Goal: Task Accomplishment & Management: Manage account settings

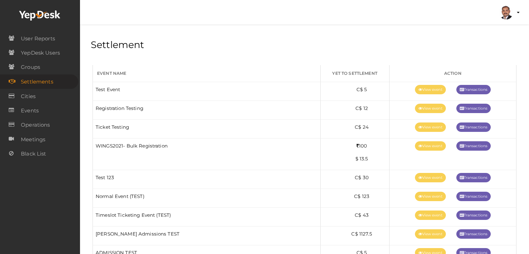
scroll to position [765, 0]
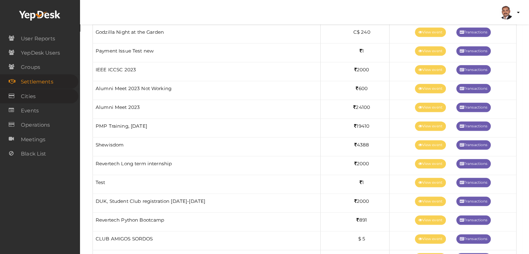
click at [39, 100] on link "Cities" at bounding box center [39, 96] width 78 height 14
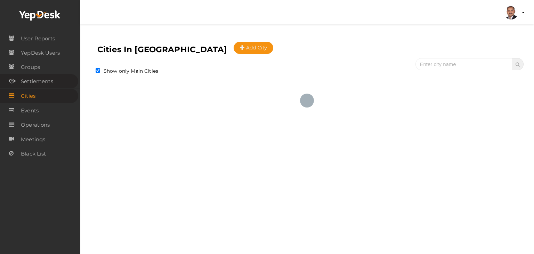
click at [45, 83] on span "Settlements" at bounding box center [37, 81] width 32 height 14
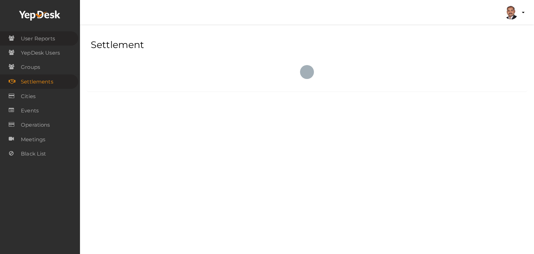
click at [47, 41] on span "User Reports" at bounding box center [38, 39] width 34 height 14
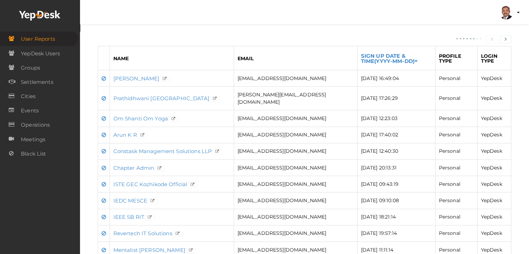
scroll to position [104, 0]
click at [48, 55] on span "YepDesk Users" at bounding box center [40, 54] width 39 height 14
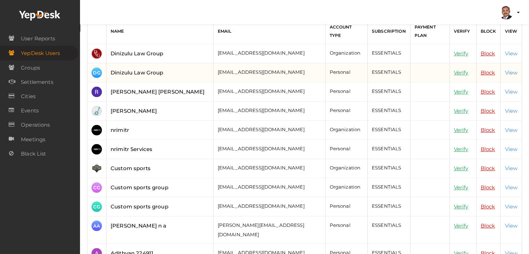
scroll to position [70, 0]
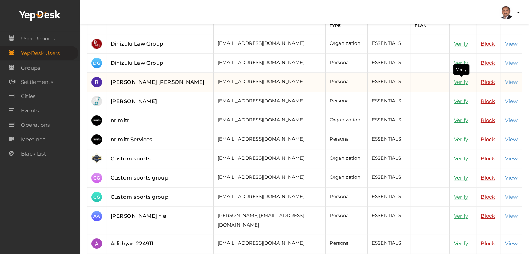
click at [460, 80] on link "Verify" at bounding box center [461, 82] width 15 height 7
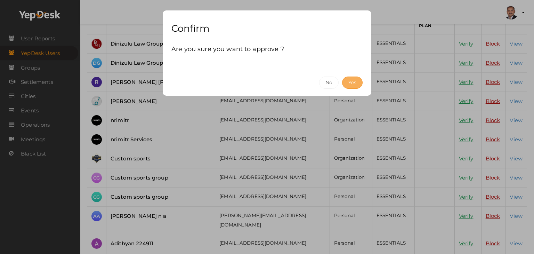
click at [356, 84] on button "Yes" at bounding box center [352, 82] width 21 height 12
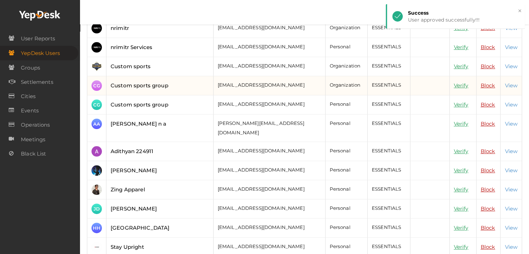
scroll to position [174, 0]
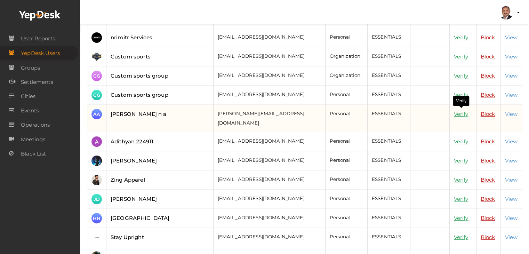
click at [460, 113] on link "Verify" at bounding box center [461, 114] width 15 height 7
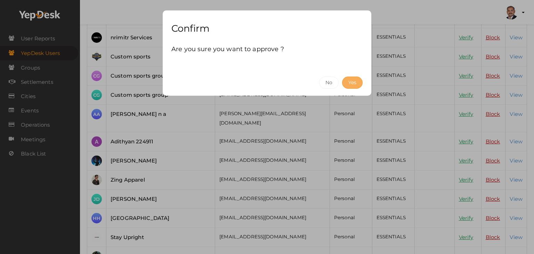
click at [355, 84] on button "Yes" at bounding box center [352, 82] width 21 height 12
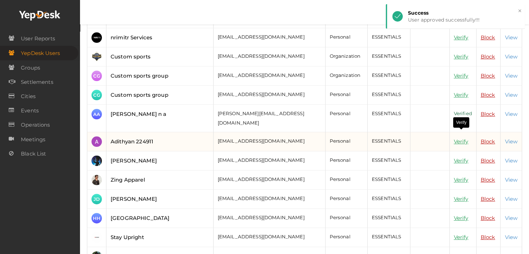
click at [460, 138] on link "Verify" at bounding box center [461, 141] width 15 height 7
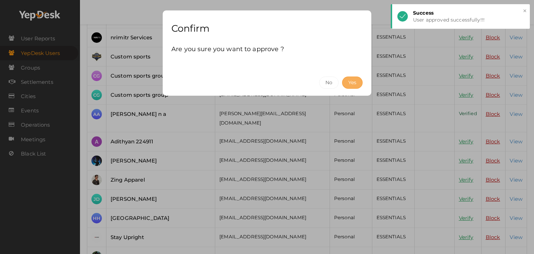
click at [359, 82] on button "Yes" at bounding box center [352, 82] width 21 height 12
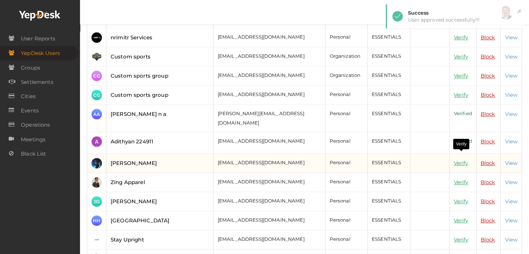
click at [465, 160] on link "Verify" at bounding box center [461, 163] width 15 height 7
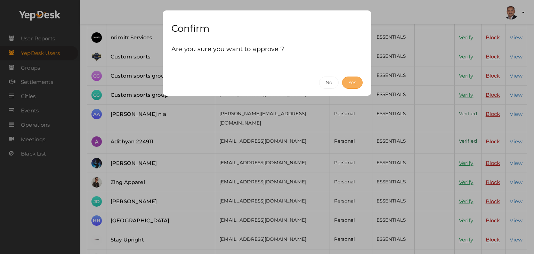
click at [352, 81] on button "Yes" at bounding box center [352, 82] width 21 height 12
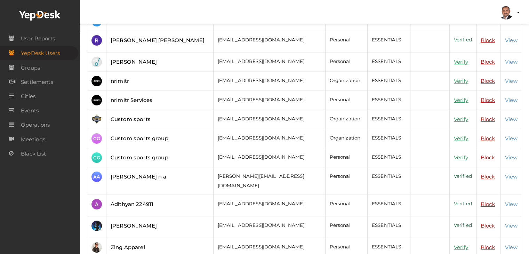
scroll to position [0, 0]
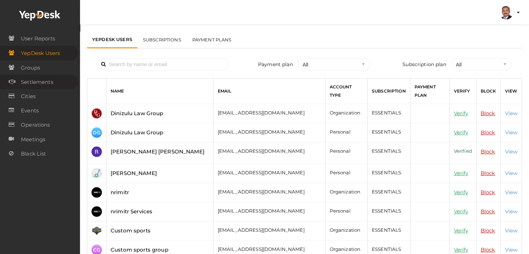
click at [33, 81] on span "Settlements" at bounding box center [37, 82] width 32 height 14
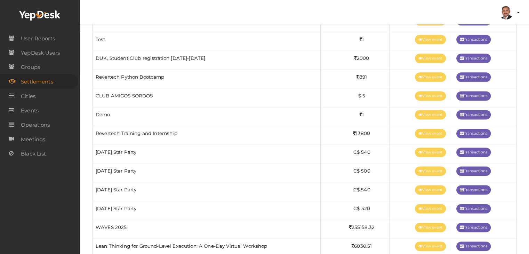
scroll to position [904, 0]
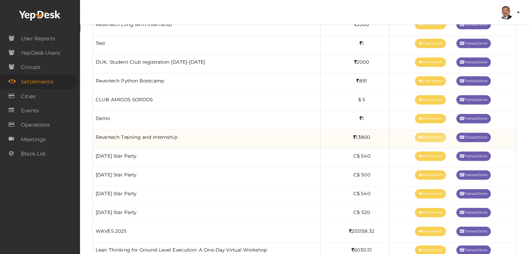
click at [430, 132] on link "View event" at bounding box center [430, 136] width 31 height 9
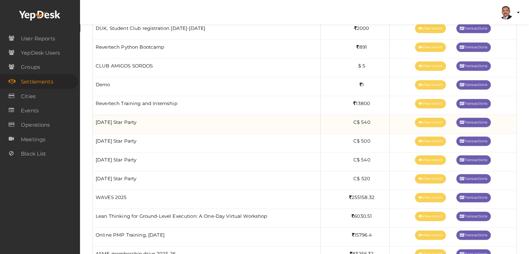
scroll to position [939, 0]
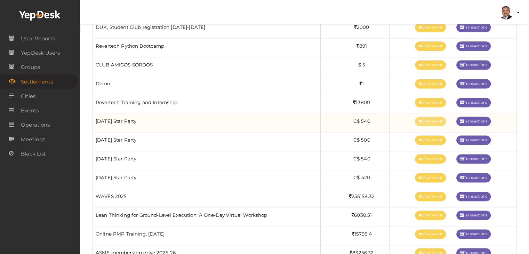
click at [419, 120] on icon at bounding box center [420, 122] width 4 height 4
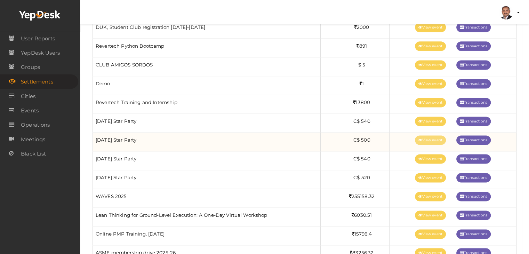
click at [428, 138] on link "View event" at bounding box center [430, 139] width 31 height 9
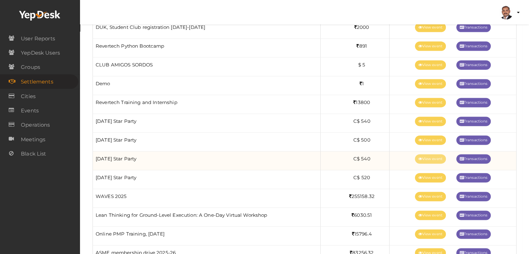
click at [420, 158] on link "View event" at bounding box center [430, 158] width 31 height 9
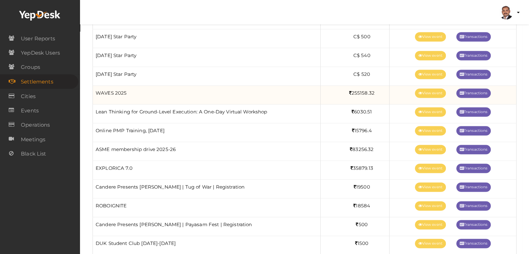
scroll to position [1043, 0]
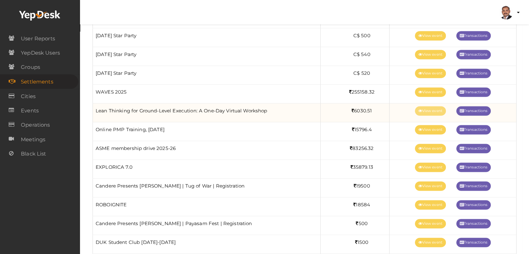
click at [433, 108] on link "View event" at bounding box center [430, 110] width 31 height 9
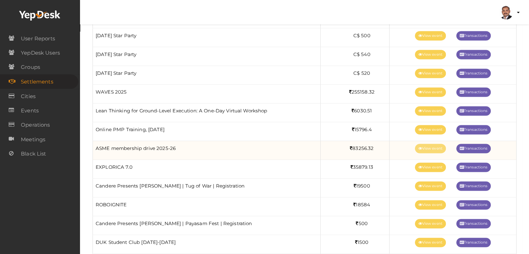
click at [424, 144] on link "View event" at bounding box center [430, 148] width 31 height 9
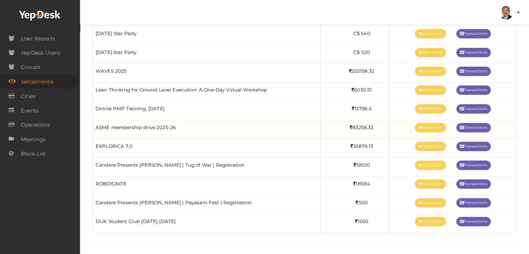
scroll to position [1064, 0]
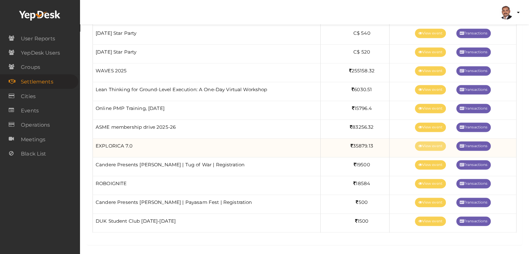
click at [421, 142] on link "View event" at bounding box center [430, 145] width 31 height 9
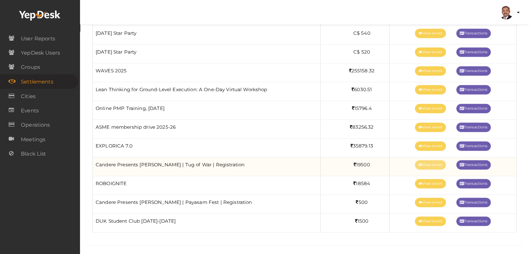
click at [424, 162] on link "View event" at bounding box center [430, 164] width 31 height 9
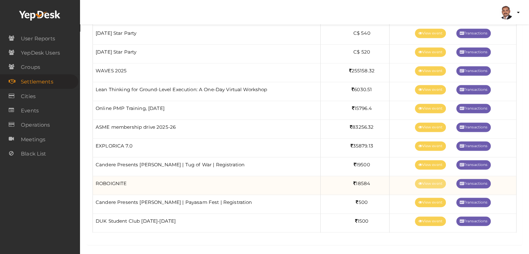
click at [422, 180] on link "View event" at bounding box center [430, 183] width 31 height 9
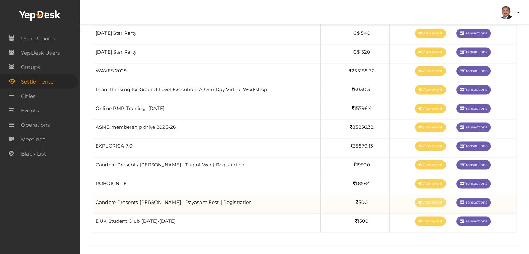
click at [418, 200] on link "View event" at bounding box center [430, 201] width 31 height 9
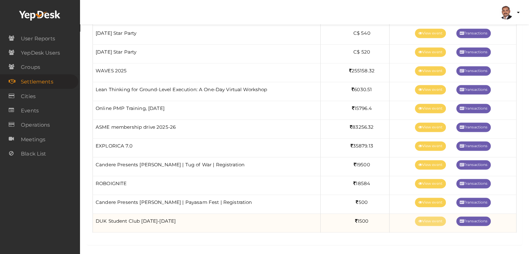
click at [423, 216] on link "View event" at bounding box center [430, 220] width 31 height 9
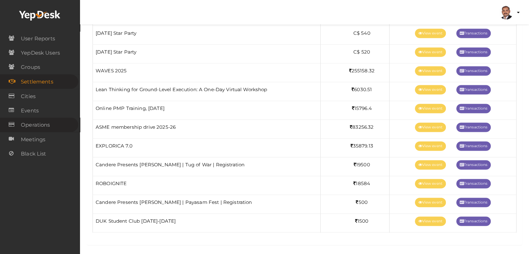
click at [38, 127] on span "Operations" at bounding box center [35, 125] width 29 height 14
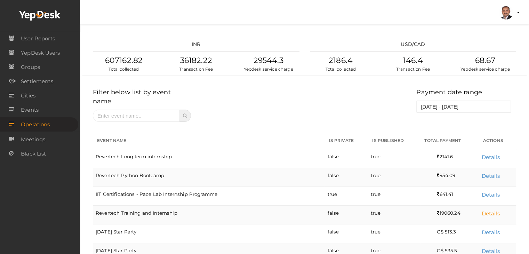
click at [491, 210] on link "Details" at bounding box center [491, 213] width 18 height 7
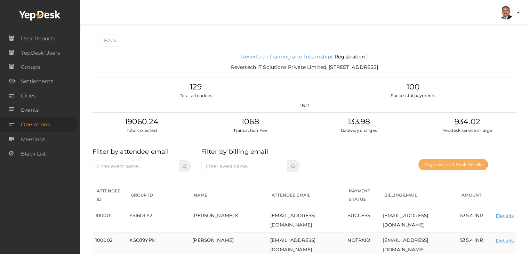
click at [441, 166] on button "Organizer and Bank Details" at bounding box center [453, 164] width 70 height 11
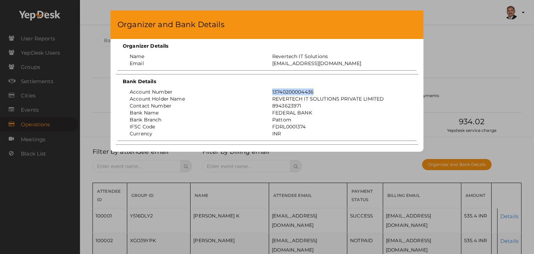
drag, startPoint x: 316, startPoint y: 91, endPoint x: 273, endPoint y: 94, distance: 43.6
click at [273, 94] on div "13740200004436" at bounding box center [338, 91] width 143 height 7
copy div "13740200004436"
click at [462, 50] on div "Organizer and Bank Details Organizer Details Name Revertech IT Solutions Email …" at bounding box center [267, 127] width 534 height 254
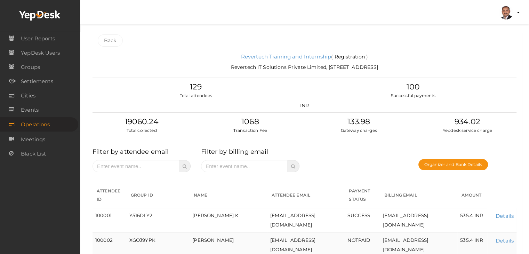
click at [111, 39] on link "Back" at bounding box center [110, 40] width 25 height 12
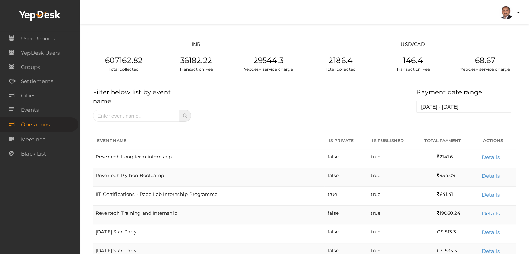
scroll to position [207, 0]
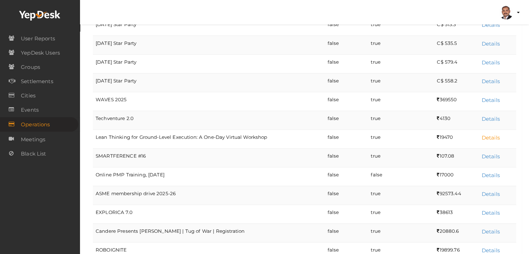
click at [497, 134] on link "Details" at bounding box center [491, 137] width 18 height 7
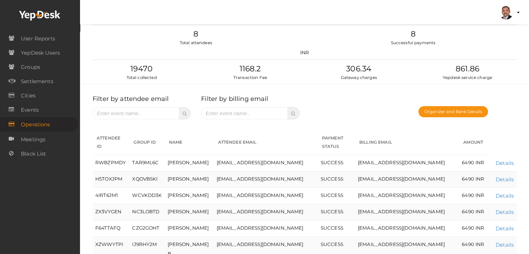
scroll to position [10, 0]
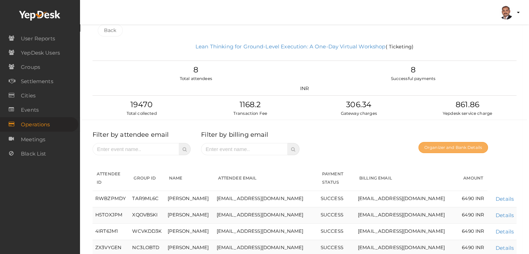
click at [446, 147] on button "Organizer and Bank Details" at bounding box center [453, 147] width 70 height 11
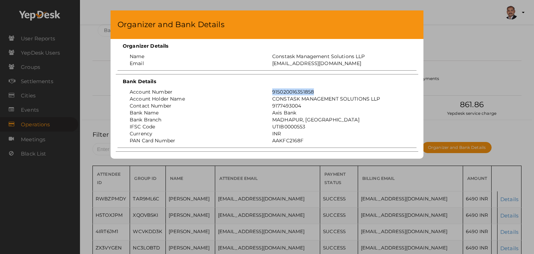
drag, startPoint x: 314, startPoint y: 92, endPoint x: 265, endPoint y: 92, distance: 49.7
click at [265, 92] on div "Account Number 915020016351858" at bounding box center [267, 91] width 296 height 7
copy div "915020016351858"
click at [484, 56] on div "Organizer and Bank Details Organizer Details Name Constask Management Solutions…" at bounding box center [267, 127] width 534 height 254
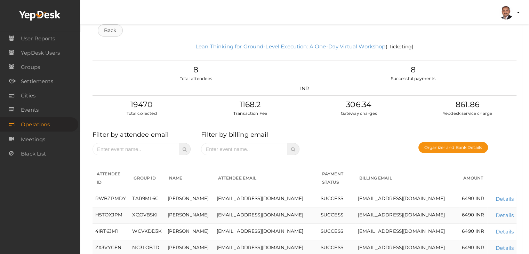
click at [116, 32] on link "Back" at bounding box center [110, 30] width 25 height 12
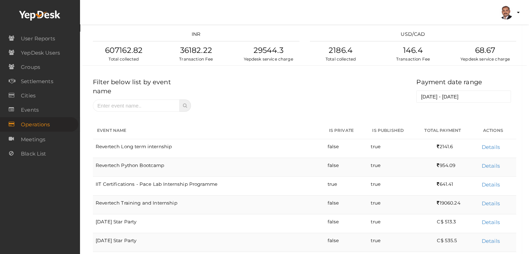
scroll to position [263, 0]
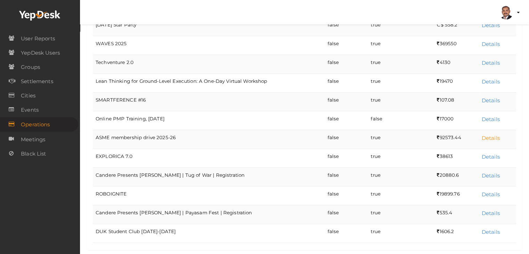
click at [486, 135] on link "Details" at bounding box center [491, 138] width 18 height 7
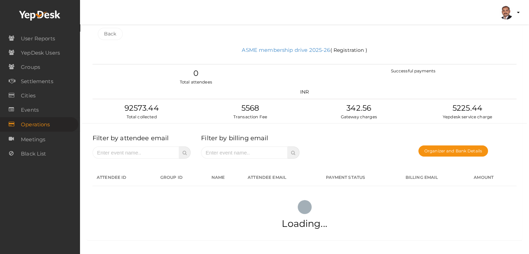
scroll to position [0, 0]
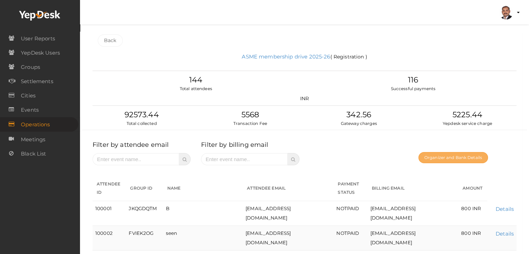
click at [435, 156] on button "Organizer and Bank Details" at bounding box center [453, 157] width 70 height 11
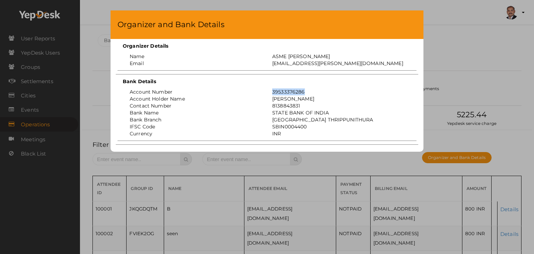
drag, startPoint x: 307, startPoint y: 91, endPoint x: 272, endPoint y: 92, distance: 35.5
click at [272, 92] on div "39533376286" at bounding box center [338, 91] width 143 height 7
copy div "39533376286"
click at [482, 58] on div "Organizer and Bank Details Organizer Details Name ASME MACE Email asme@mace.ac.…" at bounding box center [267, 127] width 534 height 254
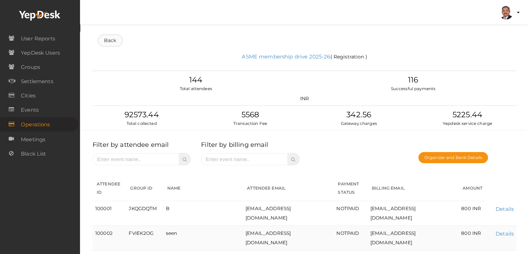
click at [117, 42] on link "Back" at bounding box center [110, 40] width 25 height 12
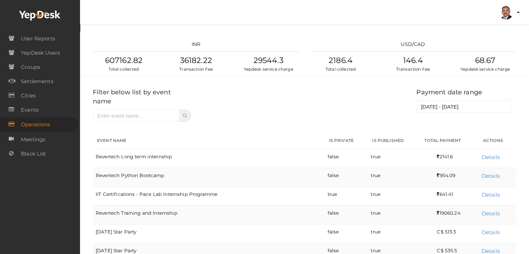
scroll to position [270, 0]
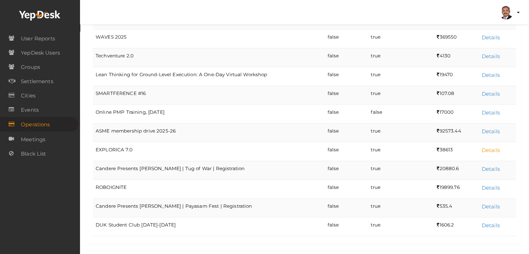
click at [496, 147] on link "Details" at bounding box center [491, 150] width 18 height 7
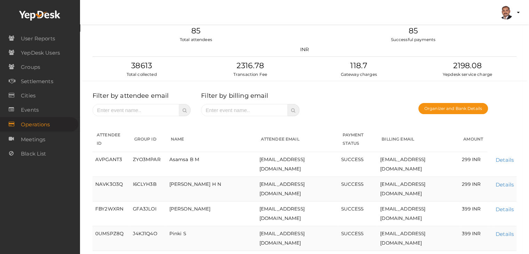
scroll to position [70, 0]
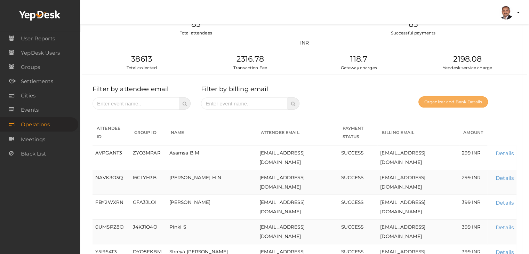
click at [452, 97] on button "Organizer and Bank Details" at bounding box center [453, 101] width 70 height 11
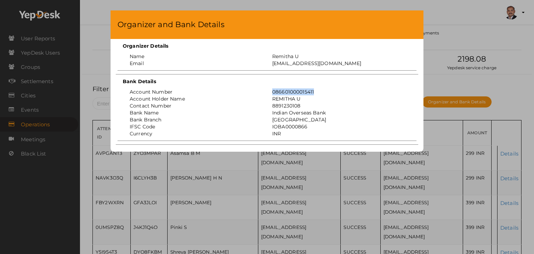
drag, startPoint x: 315, startPoint y: 90, endPoint x: 270, endPoint y: 89, distance: 45.6
click at [270, 89] on div "086601000015411" at bounding box center [338, 91] width 143 height 7
copy div "086601000015411"
click at [444, 77] on div "Organizer and Bank Details Organizer Details Name Remitha U Email remitha@ieee.…" at bounding box center [267, 127] width 534 height 254
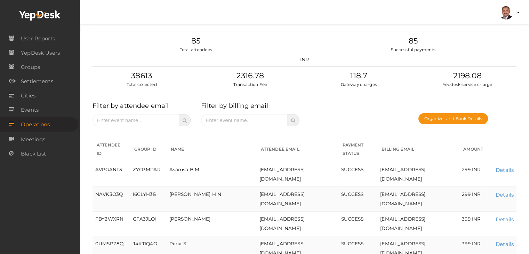
scroll to position [0, 0]
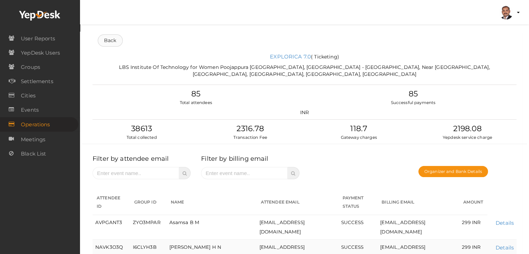
click at [113, 37] on link "Back" at bounding box center [110, 40] width 25 height 12
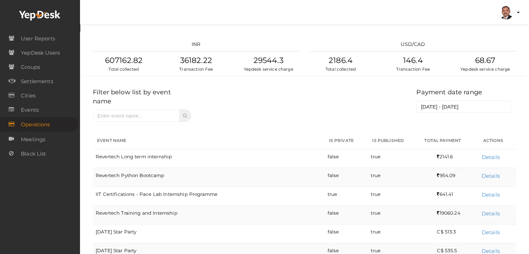
scroll to position [270, 0]
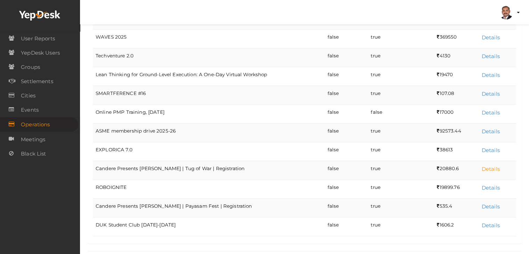
click at [486, 166] on link "Details" at bounding box center [491, 169] width 18 height 7
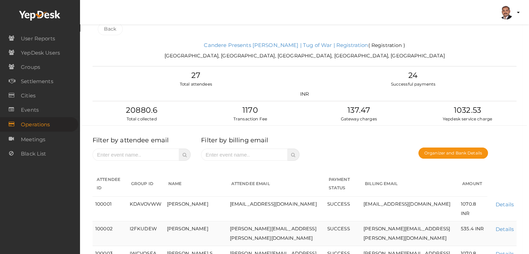
scroll to position [0, 0]
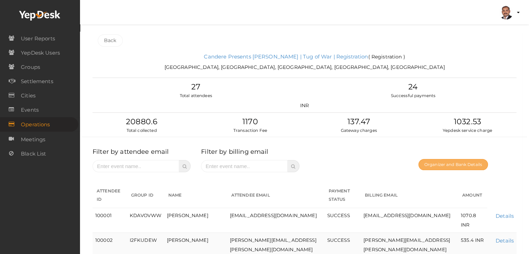
click at [437, 164] on button "Organizer and Bank Details" at bounding box center [453, 164] width 70 height 11
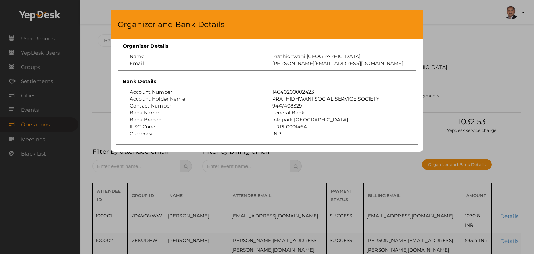
click at [454, 63] on div "Organizer and Bank Details Organizer Details Name Prathidhwani Kerala Email ash…" at bounding box center [267, 127] width 534 height 254
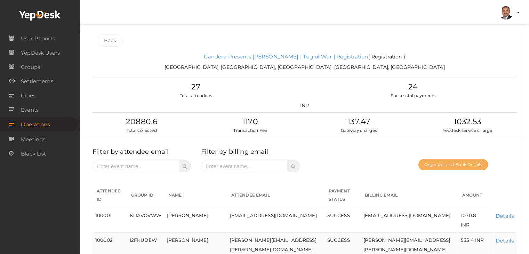
click at [470, 169] on button "Organizer and Bank Details" at bounding box center [453, 164] width 70 height 11
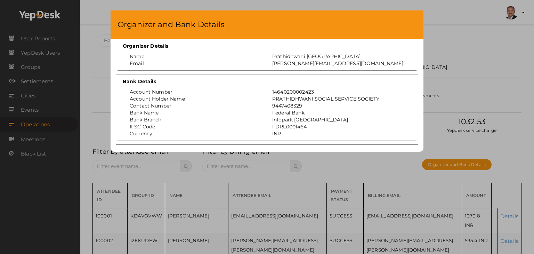
click at [476, 63] on div "Organizer and Bank Details Organizer Details Name Prathidhwani Kerala Email ash…" at bounding box center [267, 127] width 534 height 254
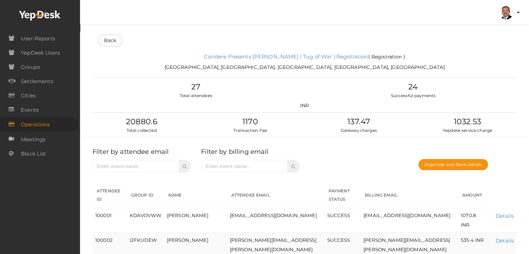
click at [114, 45] on link "Back" at bounding box center [110, 40] width 25 height 12
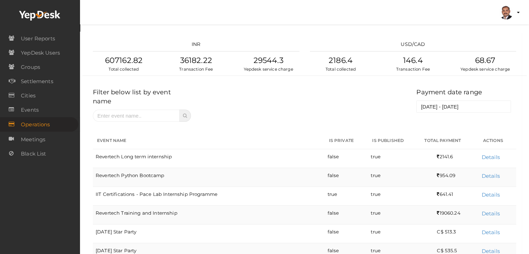
scroll to position [270, 0]
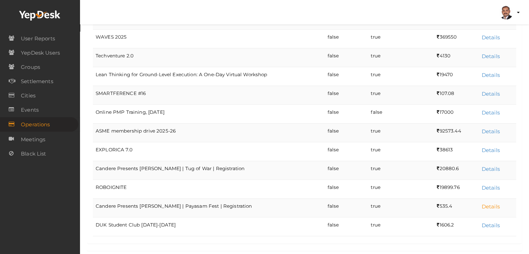
click at [489, 203] on link "Details" at bounding box center [491, 206] width 18 height 7
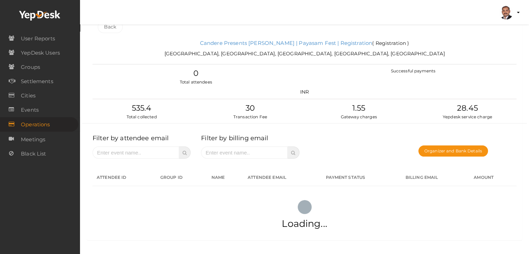
scroll to position [48, 0]
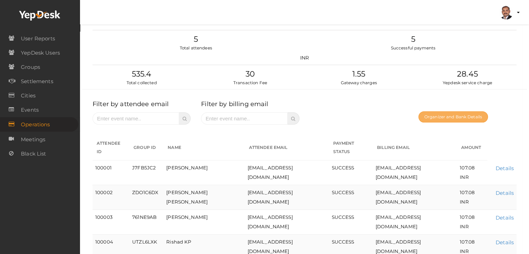
click at [444, 120] on button "Organizer and Bank Details" at bounding box center [453, 116] width 70 height 11
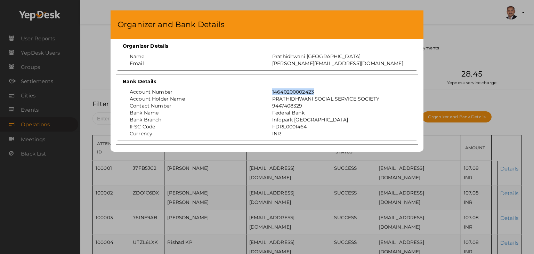
drag, startPoint x: 316, startPoint y: 92, endPoint x: 271, endPoint y: 92, distance: 44.9
click at [271, 92] on div "14640200002423" at bounding box center [338, 91] width 143 height 7
copy div "14640200002423"
click at [439, 58] on div "Organizer and Bank Details Organizer Details Name Prathidhwani Kerala Email ash…" at bounding box center [267, 127] width 534 height 254
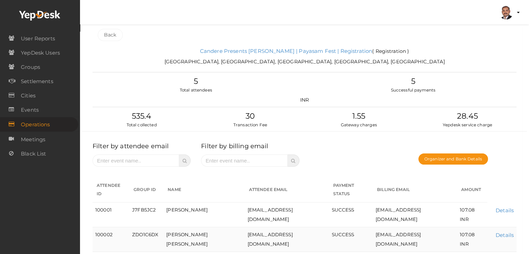
scroll to position [0, 0]
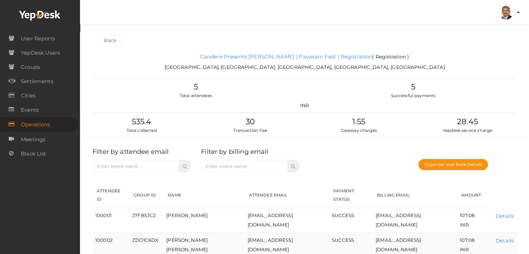
drag, startPoint x: 117, startPoint y: 41, endPoint x: 120, endPoint y: 38, distance: 3.7
click at [117, 41] on link "Back" at bounding box center [110, 40] width 25 height 12
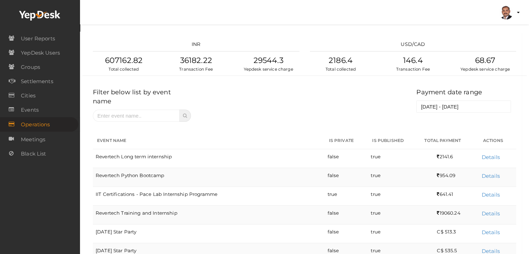
scroll to position [270, 0]
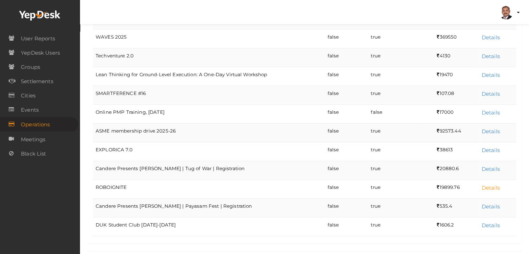
click at [487, 184] on link "Details" at bounding box center [491, 187] width 18 height 7
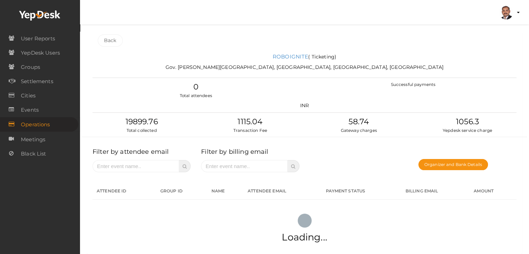
scroll to position [0, 0]
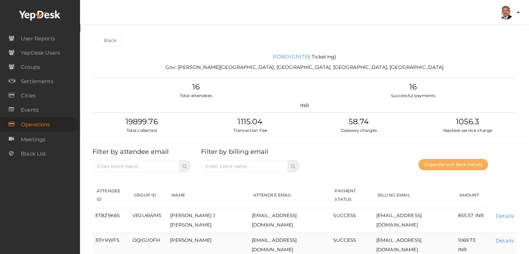
click at [442, 167] on button "Organizer and Bank Details" at bounding box center [453, 164] width 70 height 11
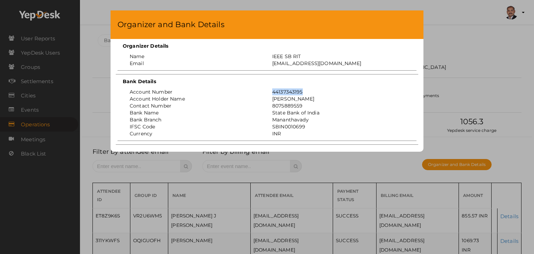
drag, startPoint x: 304, startPoint y: 91, endPoint x: 264, endPoint y: 92, distance: 40.3
click at [264, 92] on div "Account Number 44137343195" at bounding box center [267, 91] width 296 height 7
copy div "44137343195"
click at [305, 94] on div "44137343195" at bounding box center [338, 91] width 143 height 7
drag, startPoint x: 309, startPoint y: 124, endPoint x: 268, endPoint y: 126, distance: 41.0
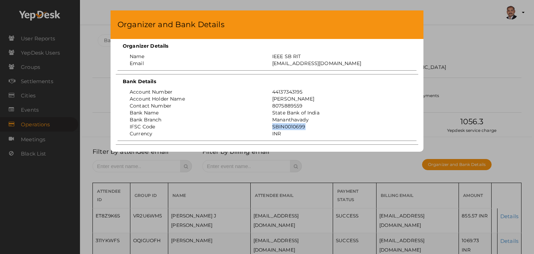
click at [268, 126] on div "SBIN0010699" at bounding box center [338, 126] width 143 height 7
copy div "SBIN0010699"
click at [503, 62] on div "Organizer and Bank Details Organizer Details Name IEEE SB RIT Email ieeesb.ritk…" at bounding box center [267, 127] width 534 height 254
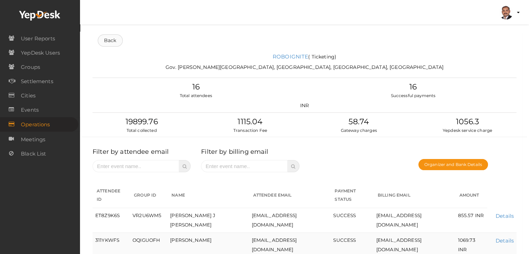
click at [118, 43] on link "Back" at bounding box center [110, 40] width 25 height 12
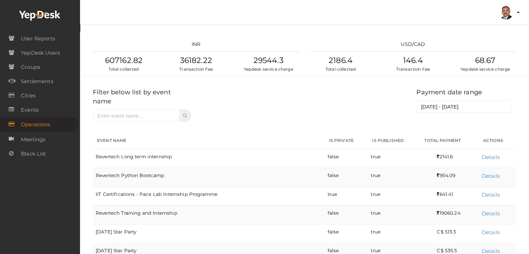
scroll to position [132, 0]
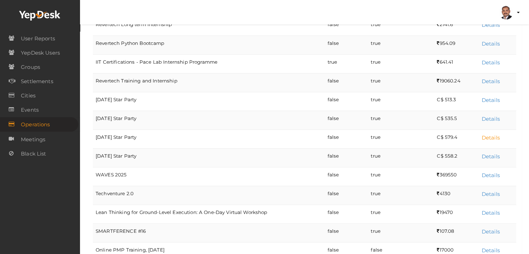
click at [495, 134] on link "Details" at bounding box center [491, 137] width 18 height 7
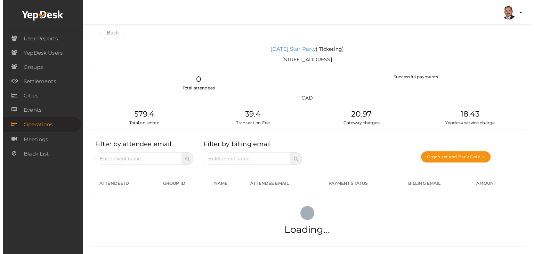
scroll to position [0, 0]
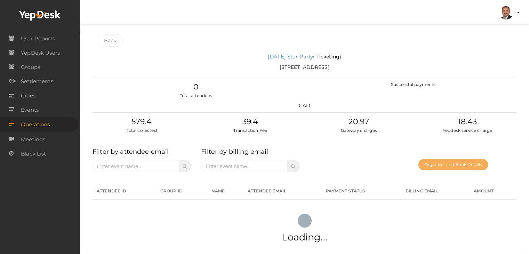
click at [434, 163] on button "Organizer and Bank Details" at bounding box center [453, 164] width 70 height 11
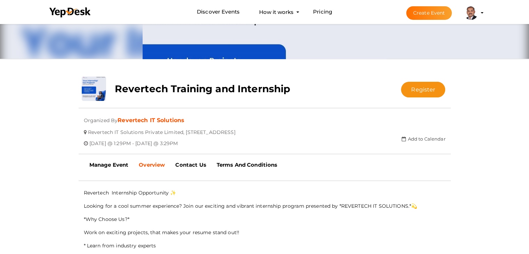
scroll to position [92, 0]
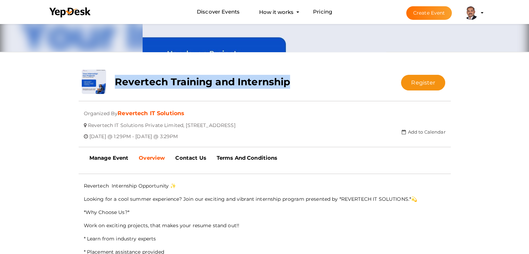
drag, startPoint x: 111, startPoint y: 84, endPoint x: 294, endPoint y: 84, distance: 183.2
click at [294, 84] on div "Revertech Training and Internship" at bounding box center [234, 80] width 248 height 21
copy b "Revertech Training and Internship"
click at [112, 156] on b "Manage Event" at bounding box center [108, 157] width 39 height 7
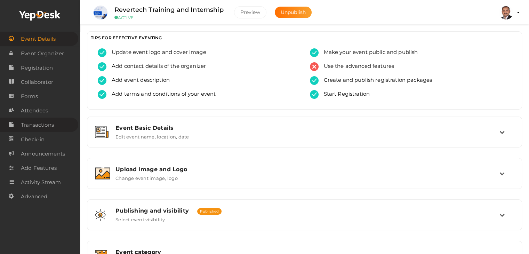
click at [40, 123] on span "Transactions" at bounding box center [37, 125] width 33 height 14
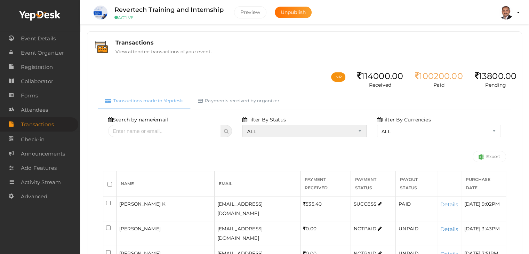
click at [287, 131] on select "ALL SUCCESS DECLINED UNAUTHORIZED FAILED NOTPAID FREE REFUNDED NA" at bounding box center [304, 131] width 124 height 12
click at [244, 125] on select "ALL SUCCESS DECLINED UNAUTHORIZED FAILED NOTPAID FREE REFUNDED NA" at bounding box center [304, 131] width 124 height 12
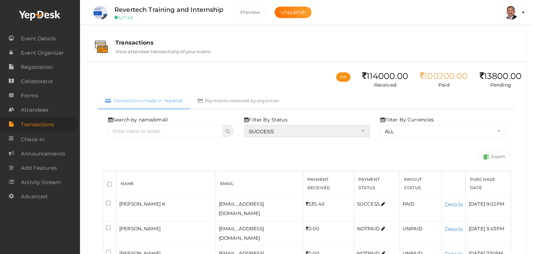
select select "? string:SUCCESS ?"
select select "? string:ALL ?"
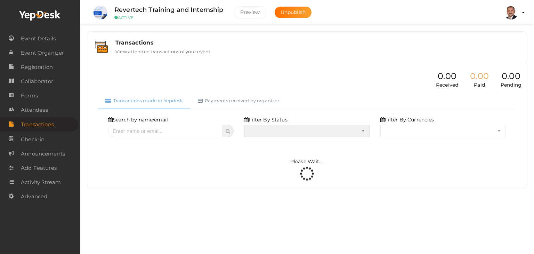
select select "SUCCESS"
select select "ALL"
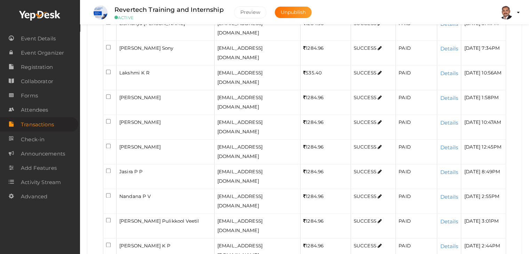
scroll to position [847, 0]
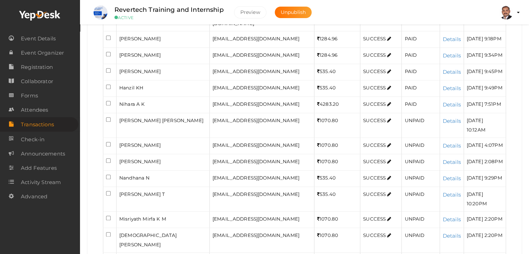
scroll to position [765, 0]
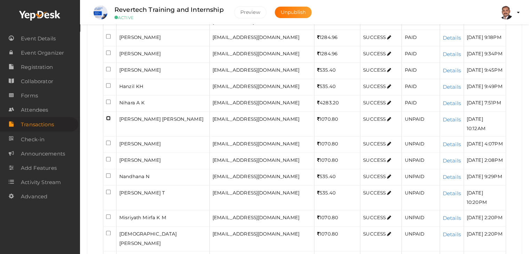
click at [107, 116] on input "checkbox" at bounding box center [108, 118] width 5 height 5
checkbox input "true"
click at [108, 140] on input "checkbox" at bounding box center [108, 142] width 5 height 5
checkbox input "true"
click at [109, 157] on input "checkbox" at bounding box center [108, 159] width 5 height 5
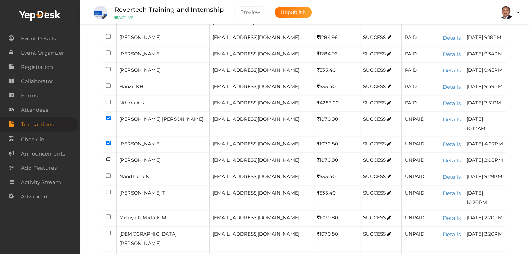
checkbox input "true"
click at [110, 173] on input "checkbox" at bounding box center [108, 175] width 5 height 5
checkbox input "true"
click at [110, 189] on input "checkbox" at bounding box center [108, 191] width 5 height 5
checkbox input "true"
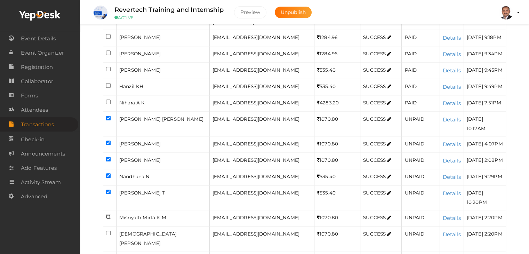
click at [108, 214] on input "checkbox" at bounding box center [108, 216] width 5 height 5
checkbox input "true"
click at [107, 231] on input "checkbox" at bounding box center [108, 233] width 5 height 5
checkbox input "true"
click at [107, 253] on input "checkbox" at bounding box center [108, 257] width 5 height 5
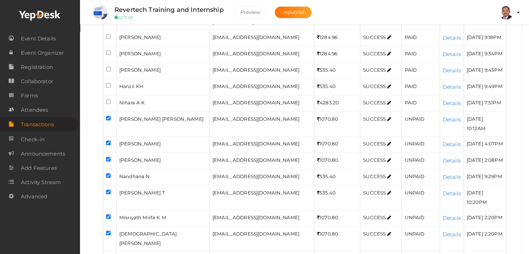
checkbox input "true"
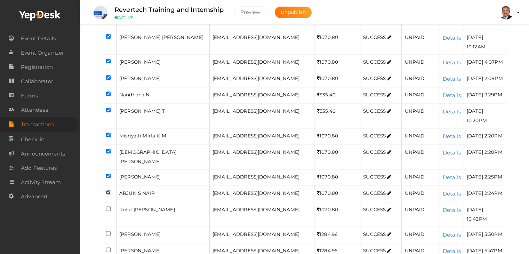
scroll to position [869, 0]
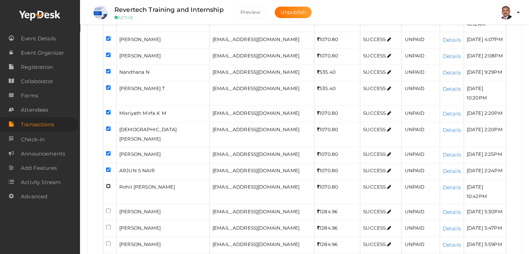
click at [110, 184] on input "checkbox" at bounding box center [108, 186] width 5 height 5
checkbox input "true"
click at [106, 208] on input "checkbox" at bounding box center [108, 210] width 5 height 5
checkbox input "true"
click at [108, 225] on input "checkbox" at bounding box center [108, 227] width 5 height 5
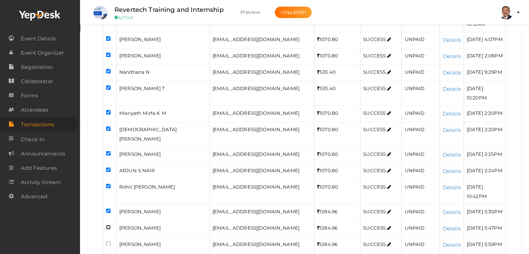
checkbox input "true"
click at [108, 241] on input "checkbox" at bounding box center [108, 243] width 5 height 5
checkbox input "true"
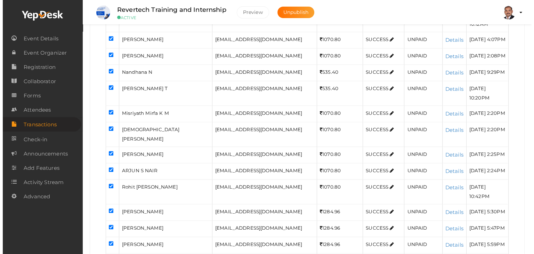
scroll to position [822, 0]
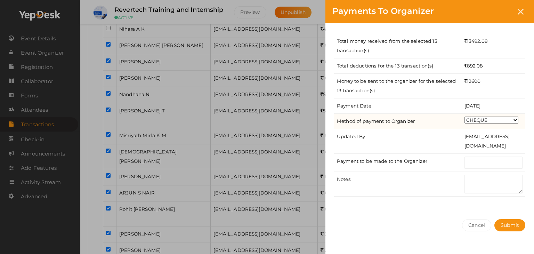
click at [484, 122] on select "CHEQUE ONLINE TRANSFER WIRE TRANSFER CASH BANK DRAFT OTHERS" at bounding box center [492, 119] width 54 height 7
select select "ONLINE TRANSFER"
click at [465, 116] on select "CHEQUE ONLINE TRANSFER WIRE TRANSFER CASH BANK DRAFT OTHERS" at bounding box center [492, 119] width 54 height 7
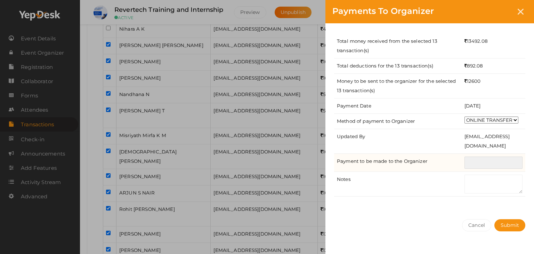
click at [492, 162] on input "text" at bounding box center [494, 162] width 58 height 12
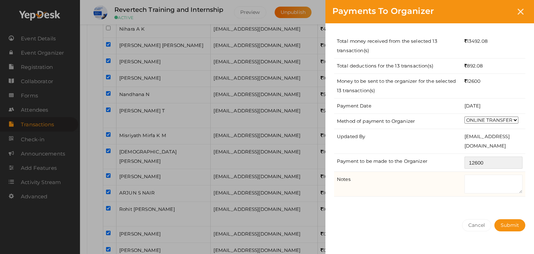
type input "12600"
click at [481, 176] on textarea at bounding box center [494, 184] width 58 height 19
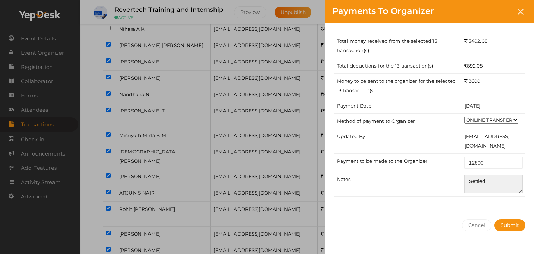
type textarea "Settled"
click at [476, 203] on div "Total money received from the selected 13 transaction(s) 13492.08 Total deducti…" at bounding box center [429, 117] width 209 height 189
click at [503, 223] on span "Submit" at bounding box center [510, 225] width 18 height 6
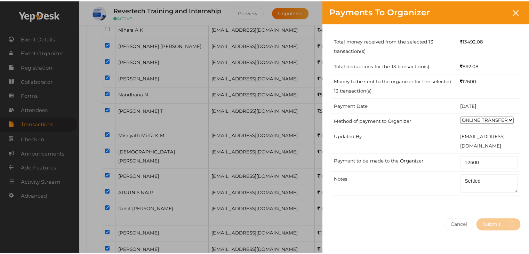
scroll to position [0, 0]
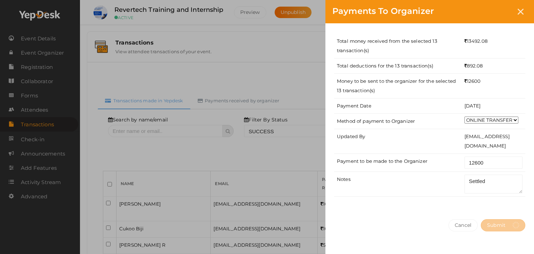
select select "? string:SUCCESS ?"
select select "? string:ALL ?"
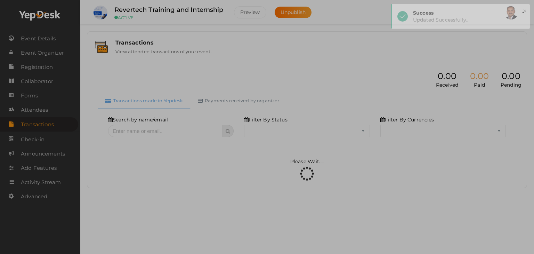
select select "SUCCESS"
select select "ALL"
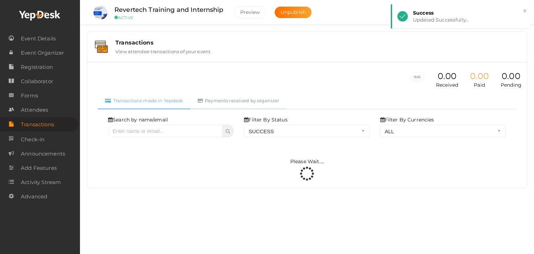
click at [248, 101] on link "Payments received by organizer" at bounding box center [239, 100] width 96 height 17
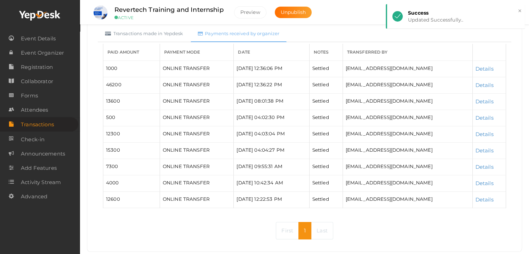
scroll to position [81, 0]
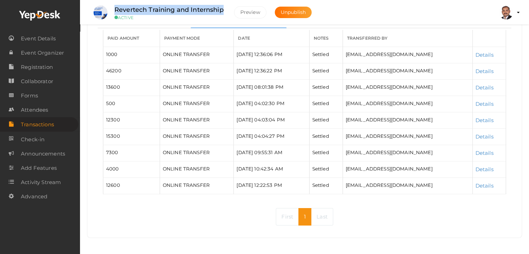
drag, startPoint x: 115, startPoint y: 9, endPoint x: 223, endPoint y: 13, distance: 107.9
click at [223, 13] on label "Revertech Training and Internship" at bounding box center [168, 10] width 109 height 10
copy label "Revertech Training and Internship"
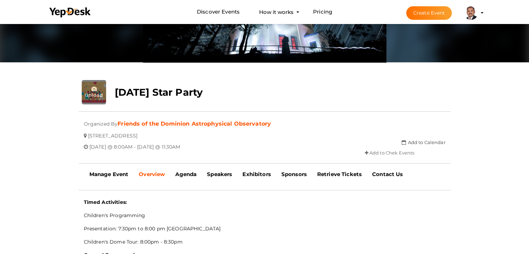
scroll to position [92, 0]
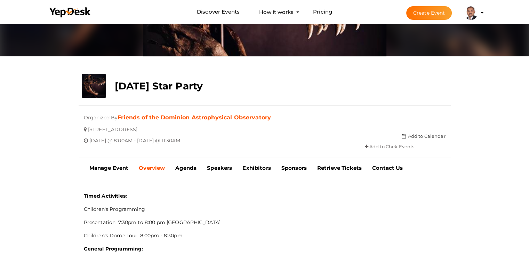
scroll to position [92, 0]
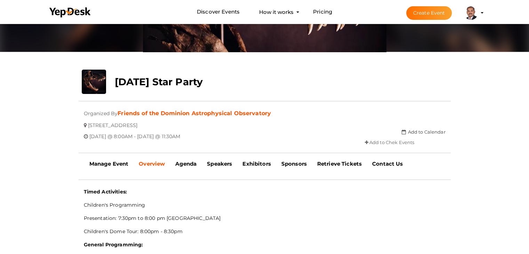
drag, startPoint x: 235, startPoint y: 79, endPoint x: 116, endPoint y: 81, distance: 119.6
click at [116, 81] on div "August 23rd Star Party" at bounding box center [234, 80] width 248 height 21
copy b "August 23rd Star Party"
click at [112, 162] on b "Manage Event" at bounding box center [108, 163] width 39 height 7
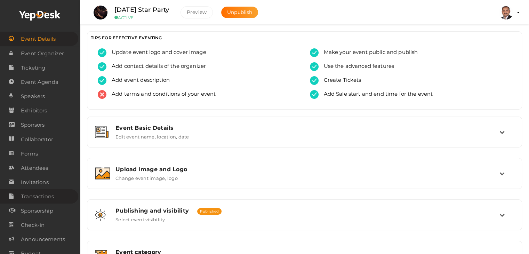
click at [40, 198] on span "Transactions" at bounding box center [37, 196] width 33 height 14
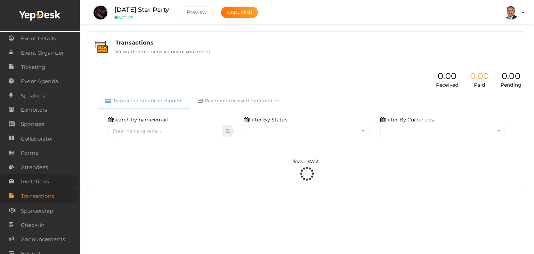
select select "ALL"
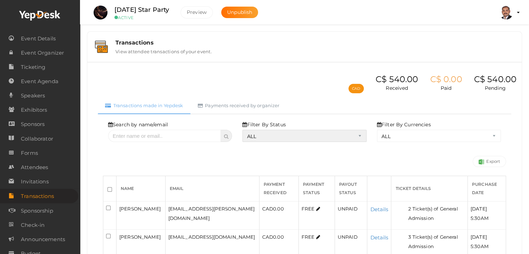
click at [282, 134] on select "ALL SUCCESS DECLINED UNAUTHORIZED FAILED NOTPAID FREE REFUNDED NA" at bounding box center [304, 136] width 124 height 12
click at [244, 130] on select "ALL SUCCESS DECLINED UNAUTHORIZED FAILED NOTPAID FREE REFUNDED NA" at bounding box center [304, 136] width 124 height 12
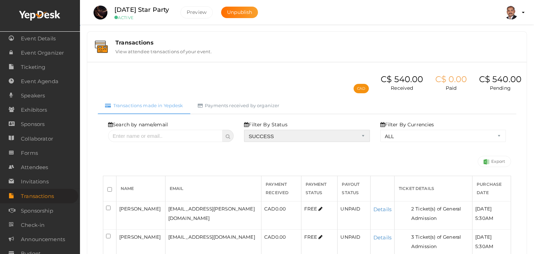
select select "? string:SUCCESS ?"
select select "? string:ALL ?"
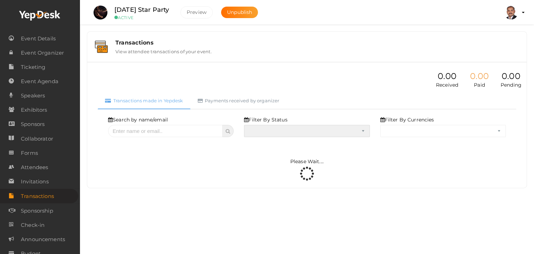
select select "SUCCESS"
select select "ALL"
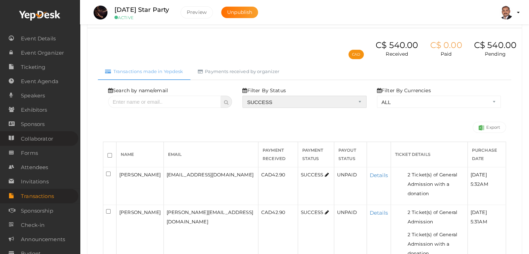
scroll to position [35, 0]
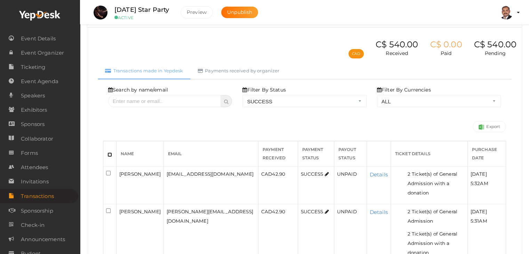
click at [110, 152] on input "checkbox" at bounding box center [109, 154] width 5 height 5
checkbox input "true"
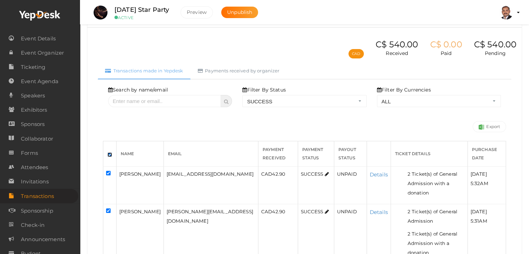
checkbox input "true"
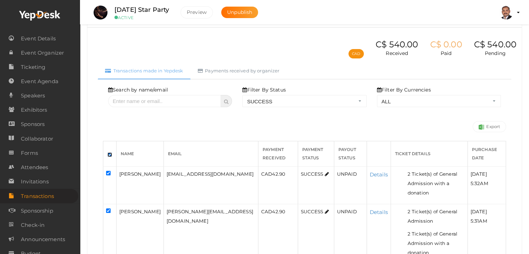
checkbox input "true"
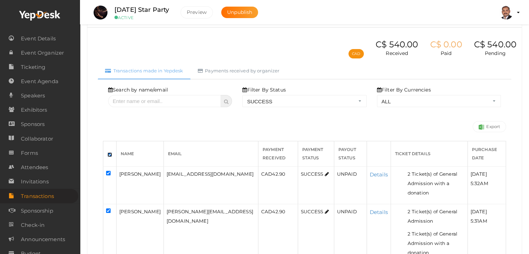
checkbox input "true"
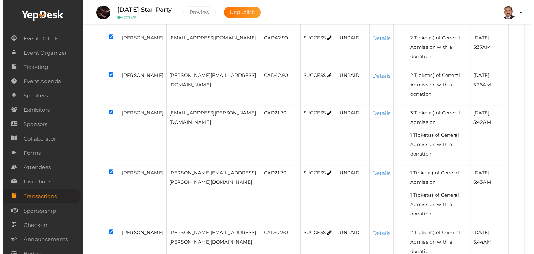
scroll to position [503, 0]
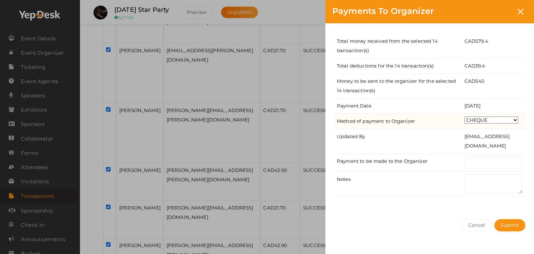
click at [477, 116] on select "CHEQUE ONLINE TRANSFER WIRE TRANSFER CASH BANK DRAFT OTHERS" at bounding box center [492, 119] width 54 height 7
select select "ONLINE TRANSFER"
click at [465, 116] on select "CHEQUE ONLINE TRANSFER WIRE TRANSFER CASH BANK DRAFT OTHERS" at bounding box center [492, 119] width 54 height 7
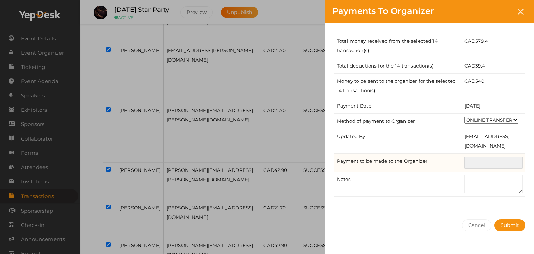
click at [478, 163] on input "text" at bounding box center [494, 162] width 58 height 12
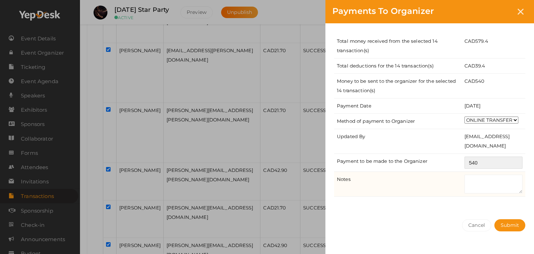
type input "540"
click at [489, 184] on textarea at bounding box center [494, 184] width 58 height 19
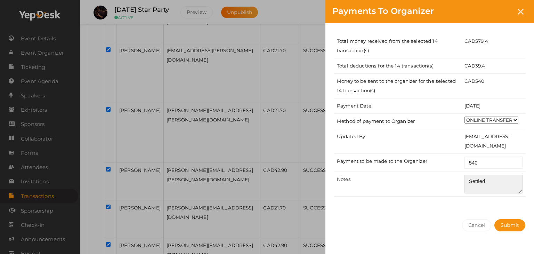
type textarea "Settled"
click at [491, 212] on div "Cancel Submit" at bounding box center [429, 239] width 209 height 54
click at [499, 220] on button "Submit" at bounding box center [509, 225] width 31 height 12
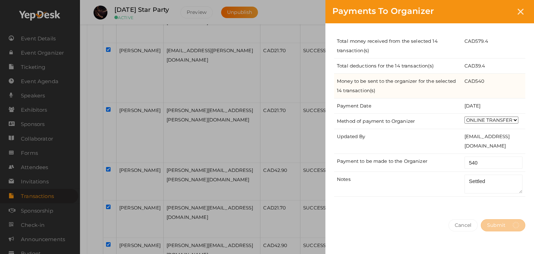
select select "? string:SUCCESS ?"
select select "? string:ALL ?"
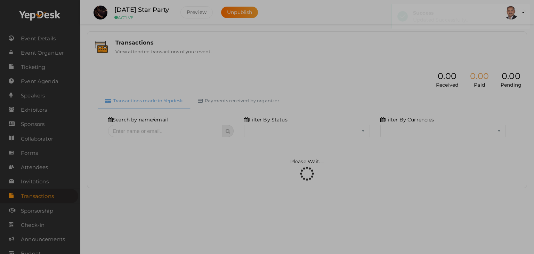
scroll to position [0, 0]
select select "SUCCESS"
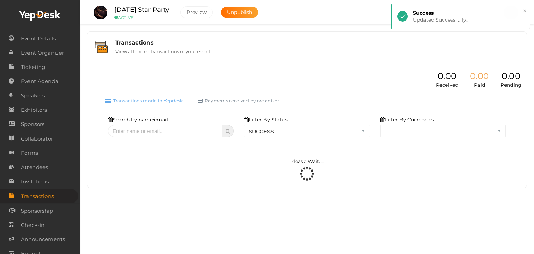
select select "ALL"
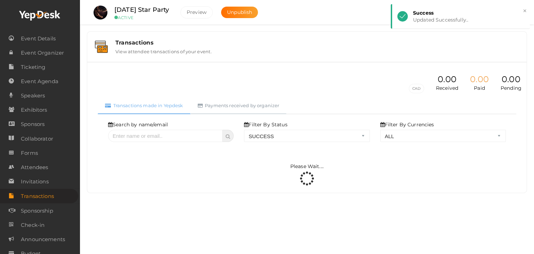
click at [246, 102] on link "Payments received by organizer" at bounding box center [239, 105] width 96 height 17
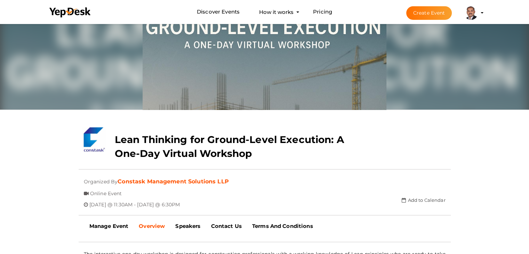
scroll to position [35, 0]
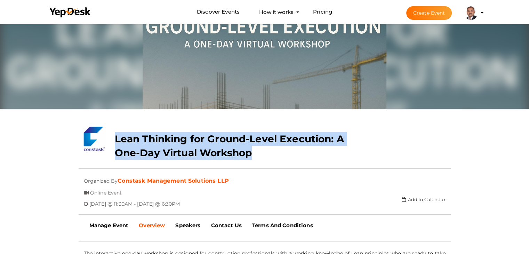
drag, startPoint x: 112, startPoint y: 137, endPoint x: 252, endPoint y: 159, distance: 141.9
click at [252, 159] on div "Lean Thinking for Ground-Level Execution: A One-Day Virtual Workshop" at bounding box center [234, 144] width 248 height 35
copy b "Lean Thinking for Ground-Level Execution: A One-Day Virtual Workshop"
click at [245, 154] on b "Lean Thinking for Ground-Level Execution: A One-Day Virtual Workshop" at bounding box center [229, 146] width 229 height 26
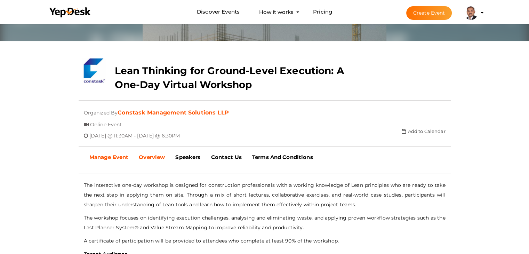
scroll to position [104, 0]
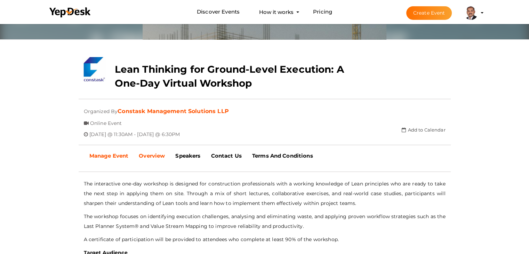
click at [108, 156] on b "Manage Event" at bounding box center [108, 155] width 39 height 7
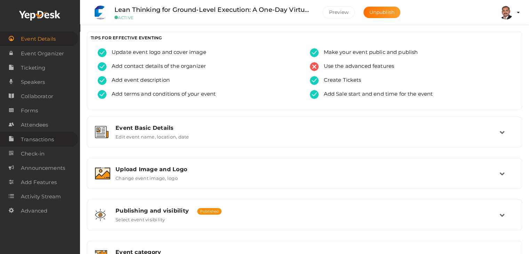
click at [43, 141] on span "Transactions" at bounding box center [37, 139] width 33 height 14
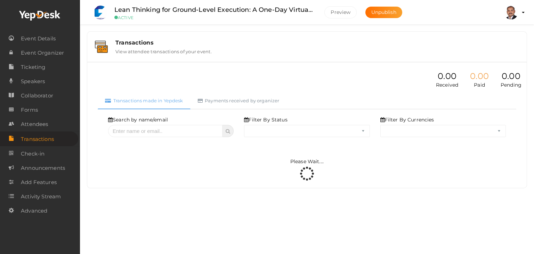
select select "ALL"
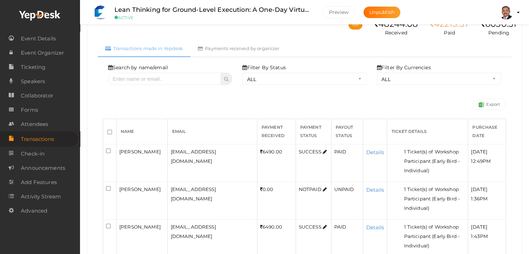
scroll to position [70, 0]
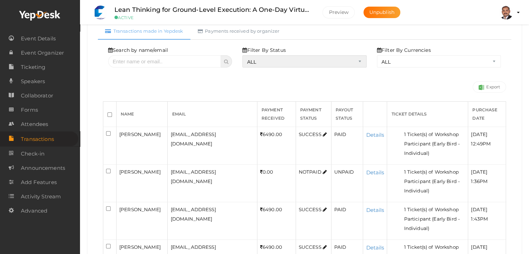
click at [282, 57] on select "ALL SUCCESS DECLINED UNAUTHORIZED FAILED NOTPAID FREE REFUNDED NA" at bounding box center [304, 61] width 124 height 12
click at [244, 67] on select "ALL SUCCESS DECLINED UNAUTHORIZED FAILED NOTPAID FREE REFUNDED NA" at bounding box center [304, 61] width 124 height 12
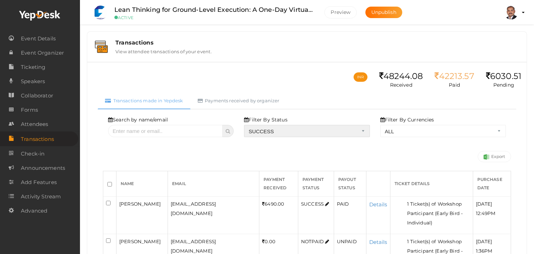
select select "? string:SUCCESS ?"
select select "? string:ALL ?"
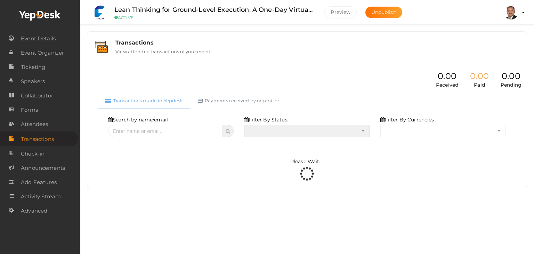
select select "SUCCESS"
select select "ALL"
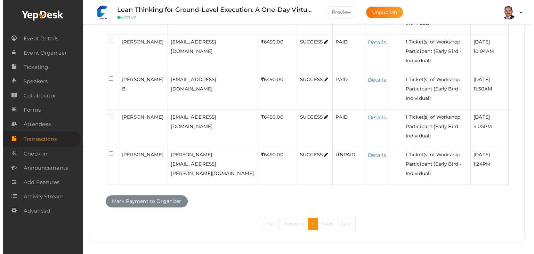
scroll to position [313, 0]
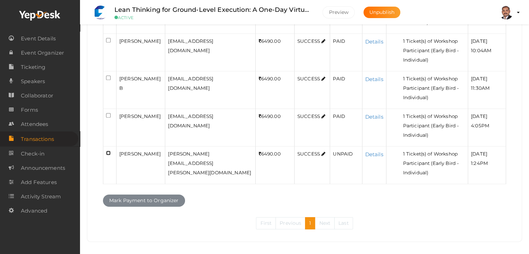
click at [108, 151] on input "checkbox" at bounding box center [108, 153] width 5 height 5
checkbox input "true"
click at [139, 199] on button "Mark Payment to Organizer" at bounding box center [144, 200] width 82 height 12
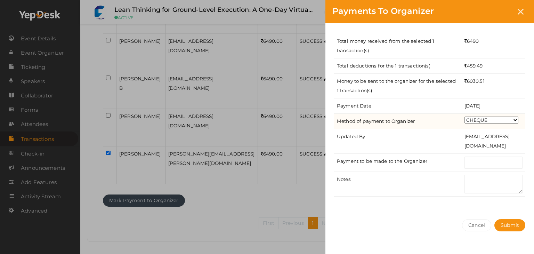
click at [487, 119] on select "CHEQUE ONLINE TRANSFER WIRE TRANSFER CASH BANK DRAFT OTHERS" at bounding box center [492, 119] width 54 height 7
select select "ONLINE TRANSFER"
click at [465, 116] on select "CHEQUE ONLINE TRANSFER WIRE TRANSFER CASH BANK DRAFT OTHERS" at bounding box center [492, 119] width 54 height 7
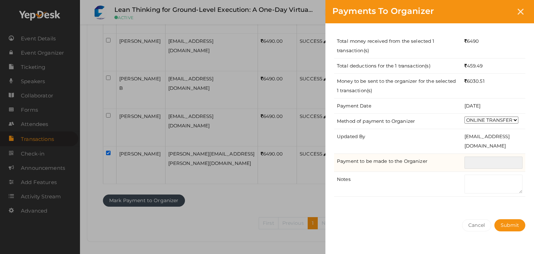
click at [492, 164] on input "text" at bounding box center [494, 162] width 58 height 12
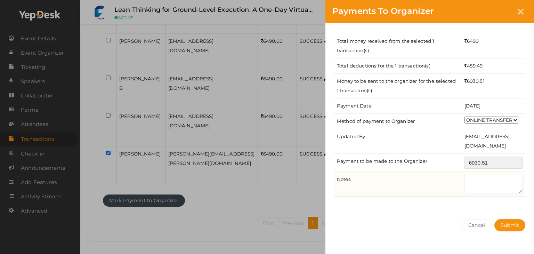
type input "6030.51"
click at [489, 178] on textarea at bounding box center [494, 184] width 58 height 19
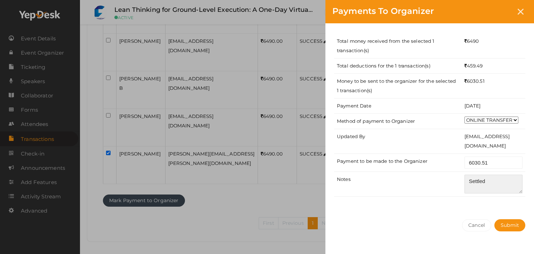
type textarea "Settled"
click at [495, 207] on div "Total money received from the selected 1 transaction(s) 6490 Total deductions f…" at bounding box center [429, 117] width 209 height 189
click at [515, 225] on span "Submit" at bounding box center [510, 225] width 18 height 6
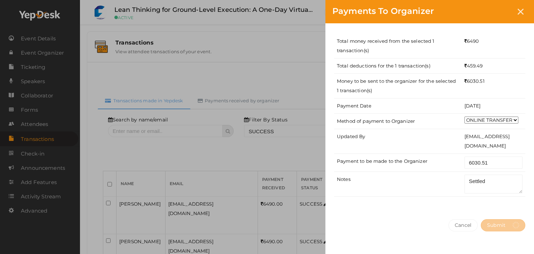
select select "? string:SUCCESS ?"
select select "? string:ALL ?"
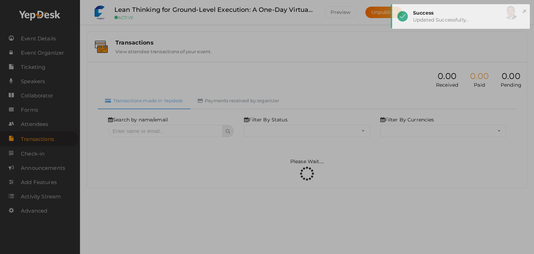
select select "SUCCESS"
select select "ALL"
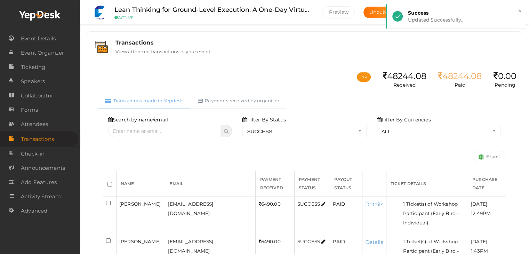
click at [257, 99] on link "Payments received by organizer" at bounding box center [239, 100] width 96 height 17
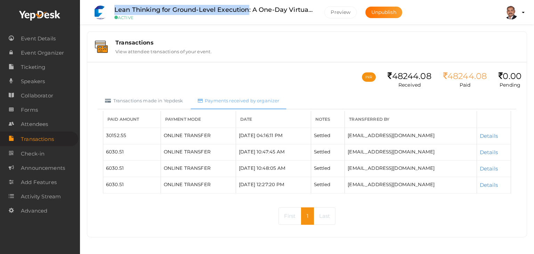
drag, startPoint x: 112, startPoint y: 8, endPoint x: 249, endPoint y: 13, distance: 136.7
click at [249, 13] on div "Lean Thinking for Ground-Level Execution: A One-Day Virtual Workshop ACTIVE" at bounding box center [213, 12] width 213 height 15
copy label "Lean Thinking for Ground-Level Execution"
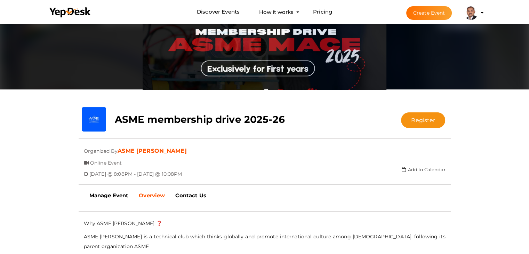
scroll to position [70, 0]
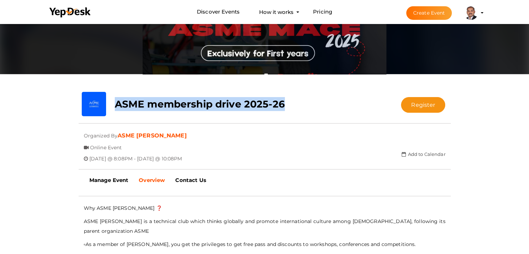
drag, startPoint x: 115, startPoint y: 104, endPoint x: 287, endPoint y: 108, distance: 171.8
click at [287, 108] on div "ASME membership drive 2025-26" at bounding box center [234, 102] width 248 height 21
copy b "ASME membership drive 2025-26"
click at [110, 184] on link "Manage Event" at bounding box center [109, 179] width 50 height 17
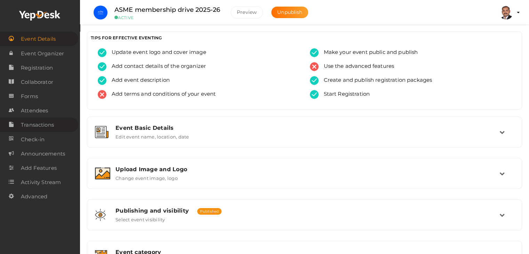
click at [57, 123] on link "Transactions" at bounding box center [39, 125] width 78 height 14
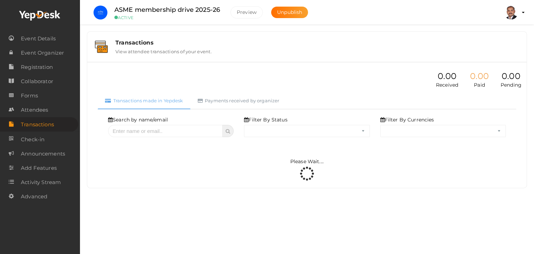
select select "ALL"
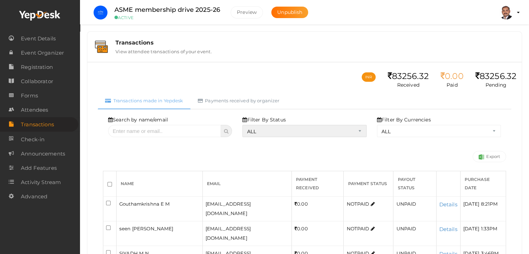
click at [255, 127] on select "ALL SUCCESS DECLINED UNAUTHORIZED FAILED NOTPAID FREE REFUNDED NA" at bounding box center [304, 131] width 124 height 12
click at [244, 125] on select "ALL SUCCESS DECLINED UNAUTHORIZED FAILED NOTPAID FREE REFUNDED NA" at bounding box center [304, 131] width 124 height 12
select select "? string:SUCCESS ?"
select select "? string:ALL ?"
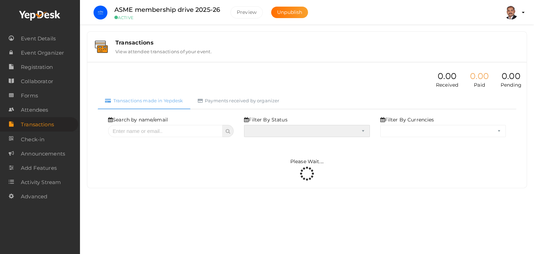
select select "SUCCESS"
select select "ALL"
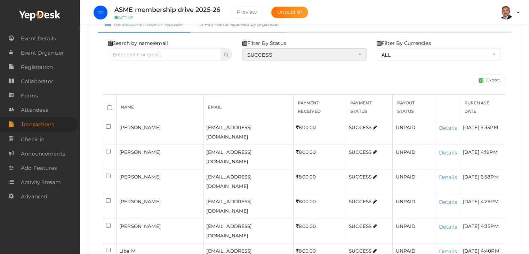
scroll to position [104, 0]
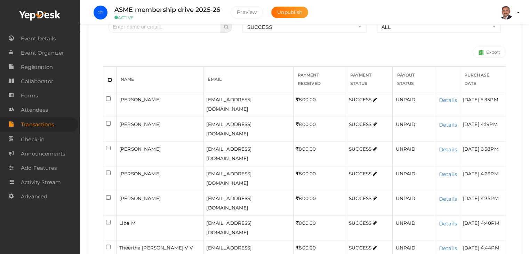
click at [111, 79] on input "checkbox" at bounding box center [109, 80] width 5 height 5
checkbox input "true"
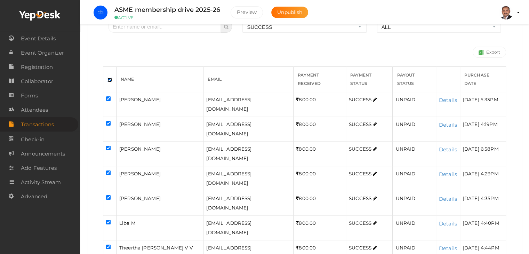
checkbox input "true"
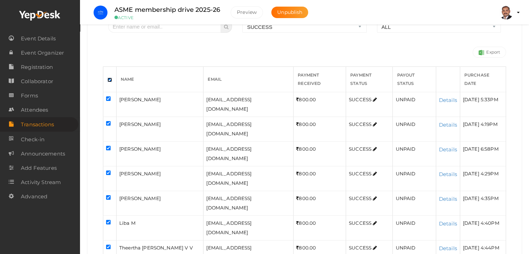
checkbox input "true"
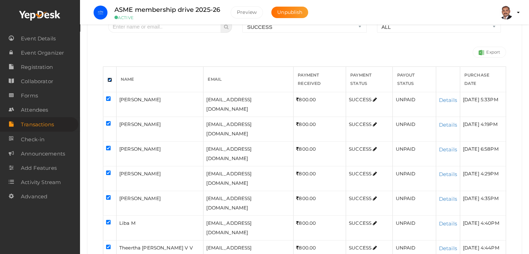
checkbox input "true"
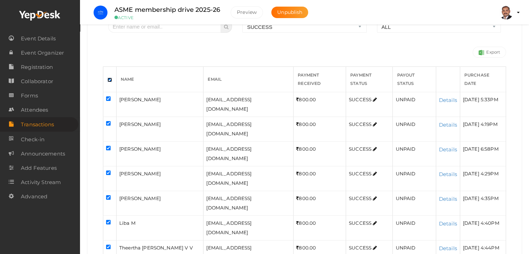
checkbox input "true"
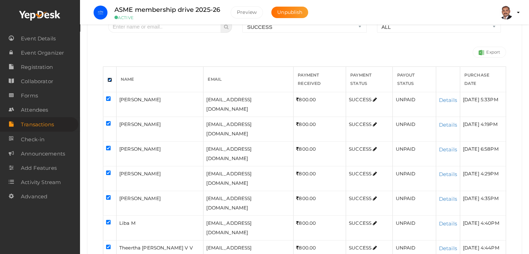
checkbox input "true"
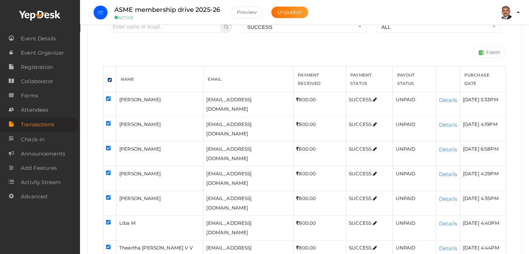
checkbox input "true"
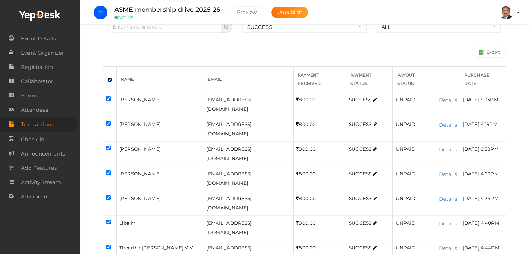
checkbox input "true"
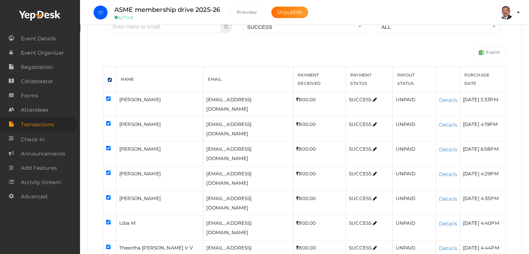
checkbox input "true"
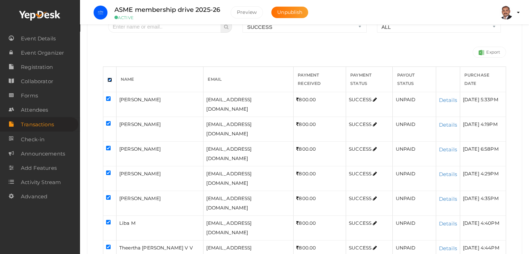
checkbox input "true"
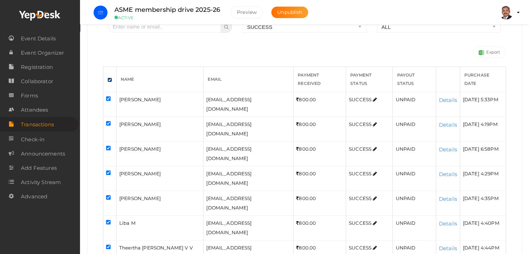
checkbox input "true"
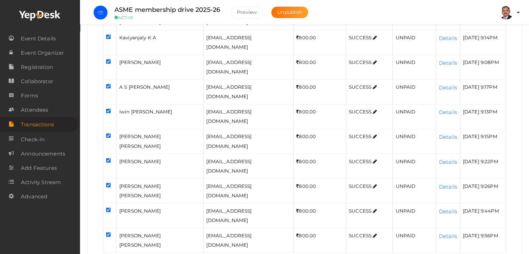
scroll to position [1181, 0]
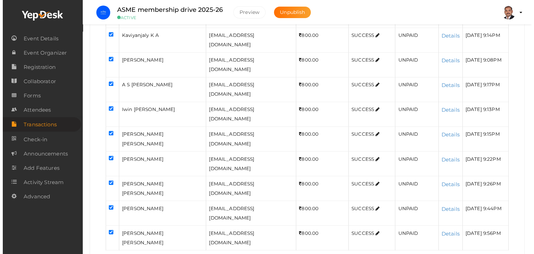
scroll to position [981, 0]
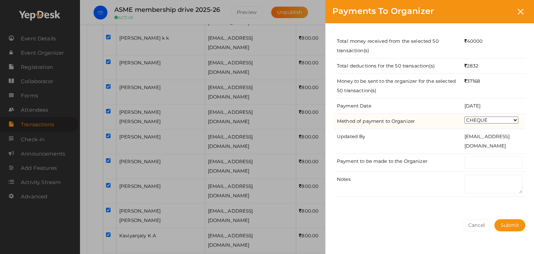
click at [480, 118] on select "CHEQUE ONLINE TRANSFER WIRE TRANSFER CASH BANK DRAFT OTHERS" at bounding box center [492, 119] width 54 height 7
select select "ONLINE TRANSFER"
click at [465, 116] on select "CHEQUE ONLINE TRANSFER WIRE TRANSFER CASH BANK DRAFT OTHERS" at bounding box center [492, 119] width 54 height 7
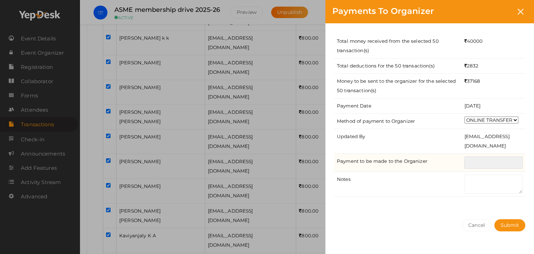
click at [479, 159] on input "text" at bounding box center [494, 162] width 58 height 12
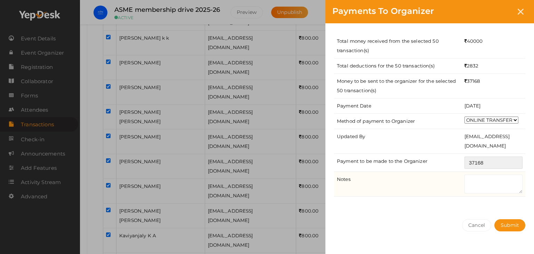
type input "37168"
click at [493, 181] on textarea at bounding box center [494, 184] width 58 height 19
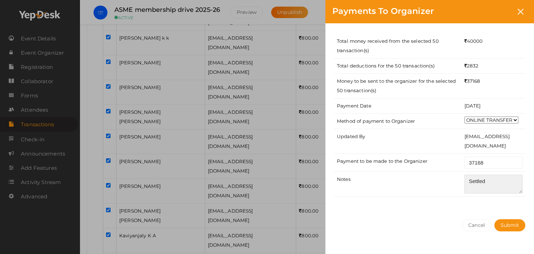
type textarea "Settled"
click at [477, 203] on div "Total money received from the selected 50 transaction(s) 40000 Total deductions…" at bounding box center [429, 117] width 209 height 189
click at [510, 228] on button "Submit" at bounding box center [509, 225] width 31 height 12
select select "? string:SUCCESS ?"
select select "? string:ALL ?"
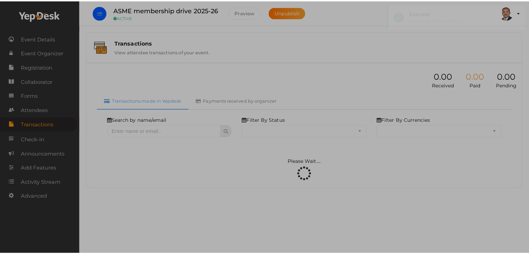
scroll to position [0, 0]
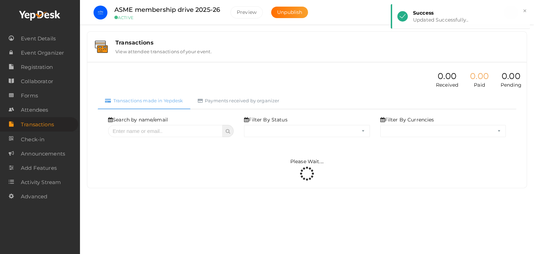
select select "SUCCESS"
select select "ALL"
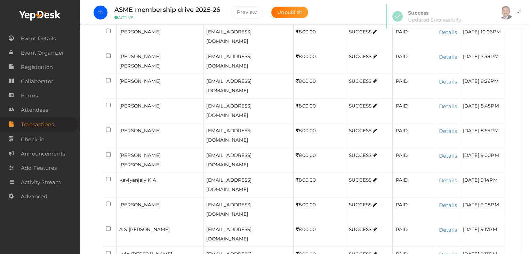
scroll to position [1181, 0]
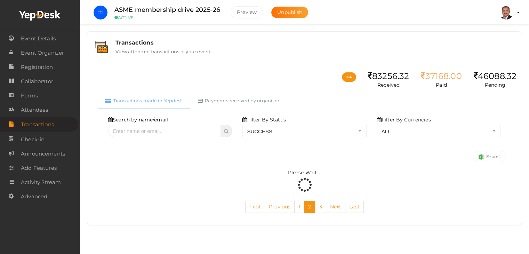
scroll to position [0, 0]
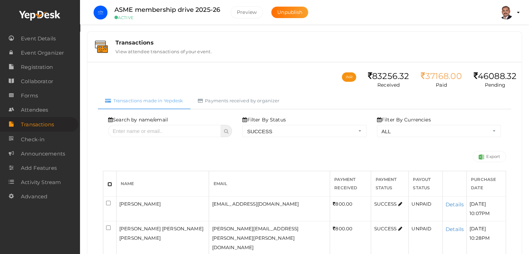
click at [108, 184] on input "checkbox" at bounding box center [109, 184] width 5 height 5
checkbox input "true"
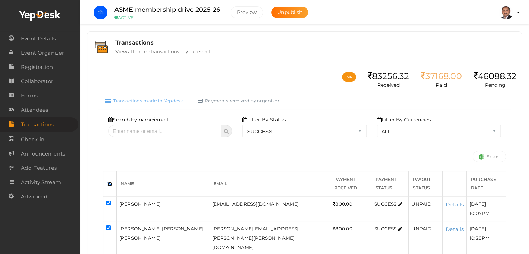
checkbox input "true"
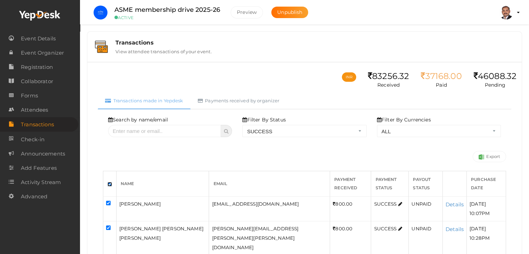
checkbox input "true"
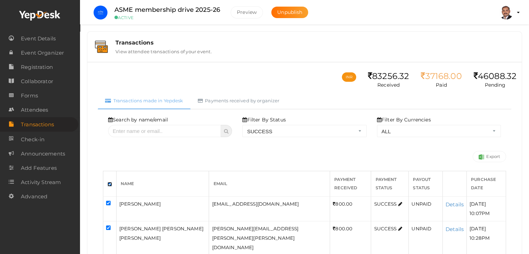
checkbox input "true"
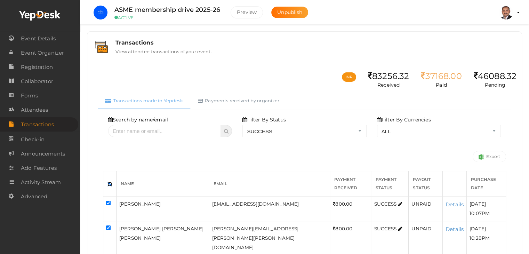
checkbox input "true"
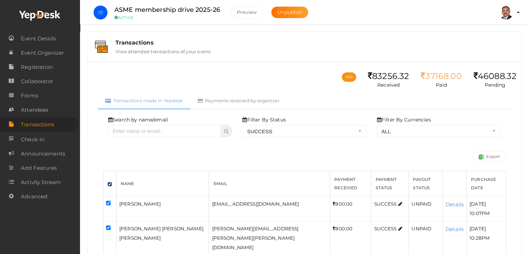
checkbox input "true"
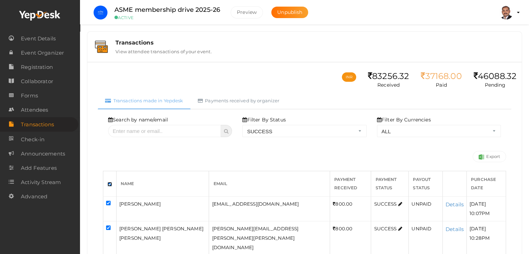
checkbox input "true"
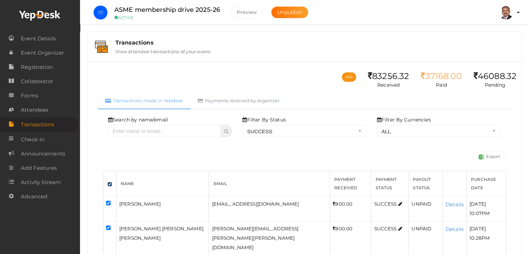
checkbox input "true"
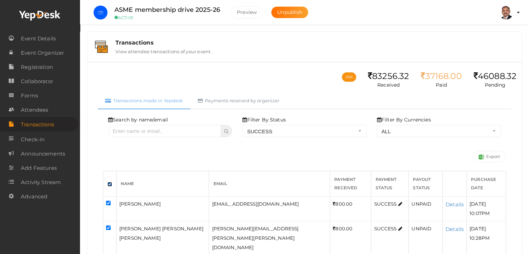
checkbox input "true"
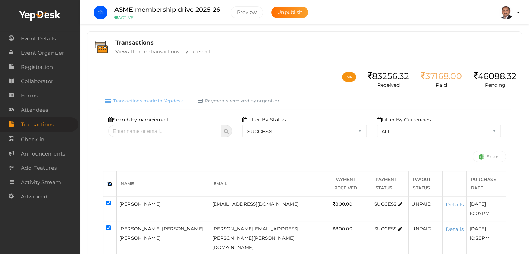
checkbox input "true"
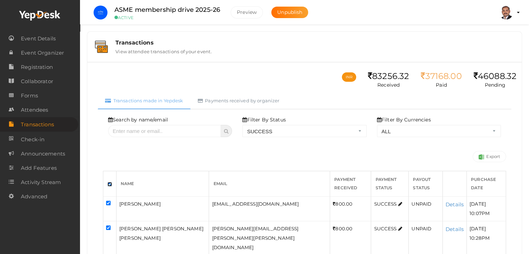
checkbox input "true"
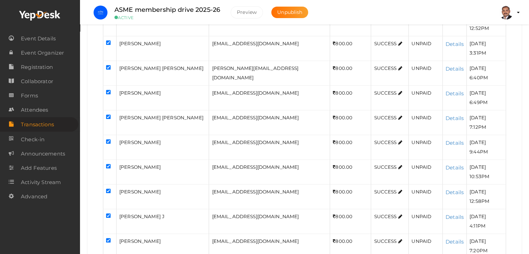
scroll to position [914, 0]
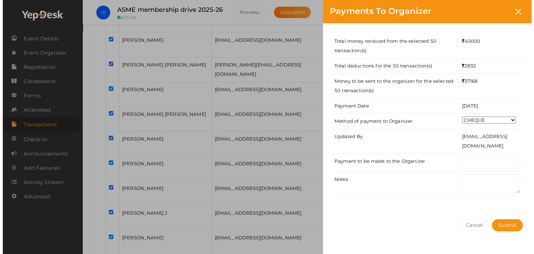
scroll to position [847, 0]
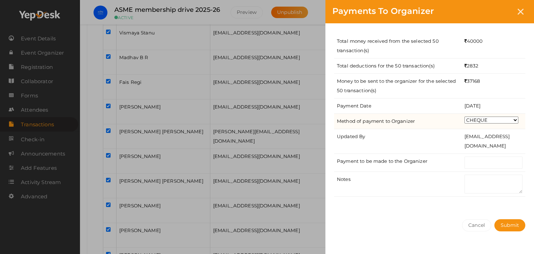
click at [492, 119] on select "CHEQUE ONLINE TRANSFER WIRE TRANSFER CASH BANK DRAFT OTHERS" at bounding box center [492, 119] width 54 height 7
select select "ONLINE TRANSFER"
click at [465, 116] on select "CHEQUE ONLINE TRANSFER WIRE TRANSFER CASH BANK DRAFT OTHERS" at bounding box center [492, 119] width 54 height 7
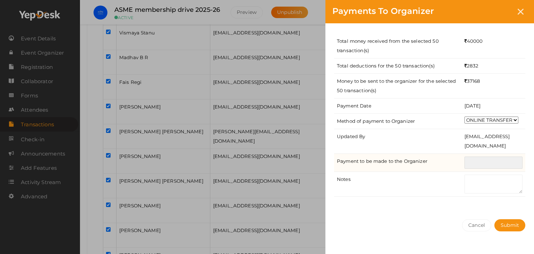
click at [489, 162] on input "text" at bounding box center [494, 162] width 58 height 12
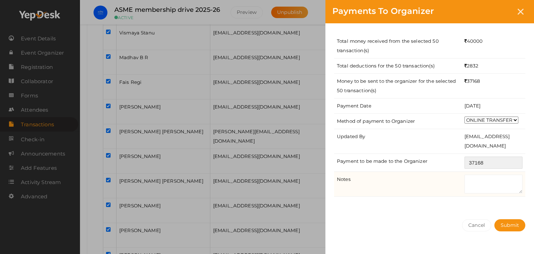
type input "37168"
click at [478, 182] on textarea at bounding box center [494, 184] width 58 height 19
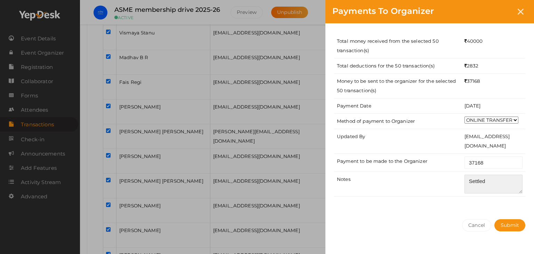
type textarea "Settled"
click at [463, 203] on div "Total money received from the selected 50 transaction(s) 40000 Total deductions…" at bounding box center [429, 117] width 209 height 189
click at [512, 225] on span "Submit" at bounding box center [510, 225] width 18 height 6
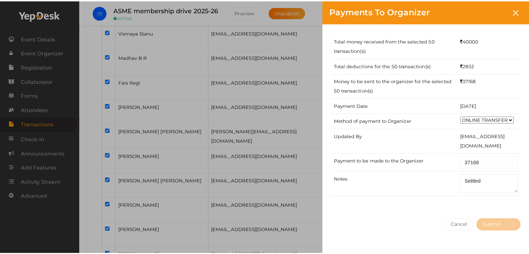
scroll to position [0, 0]
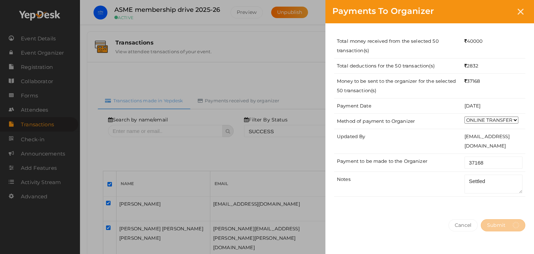
select select "? string:SUCCESS ?"
select select "? string:ALL ?"
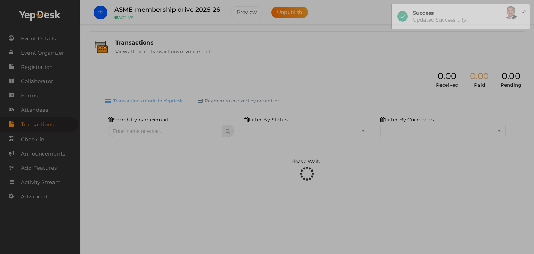
select select "SUCCESS"
select select "ALL"
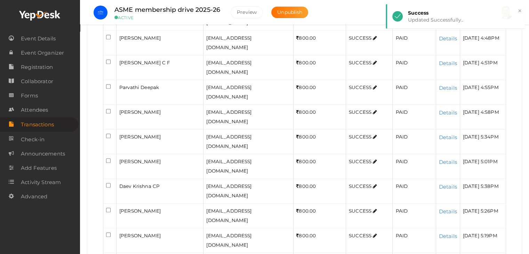
scroll to position [1181, 0]
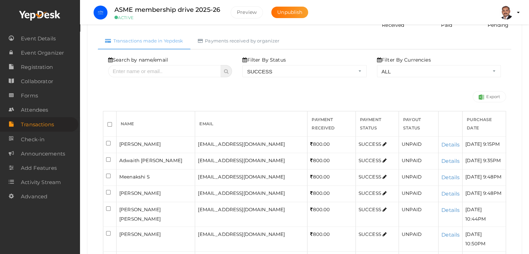
scroll to position [30, 0]
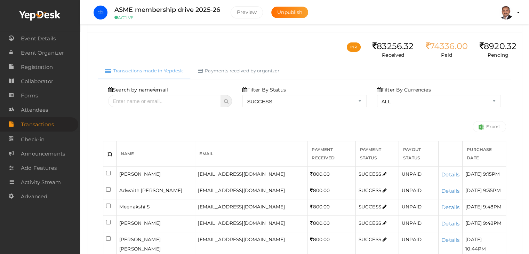
click at [108, 152] on input "checkbox" at bounding box center [109, 154] width 5 height 5
checkbox input "true"
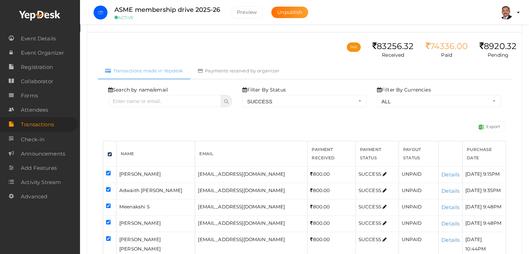
checkbox input "true"
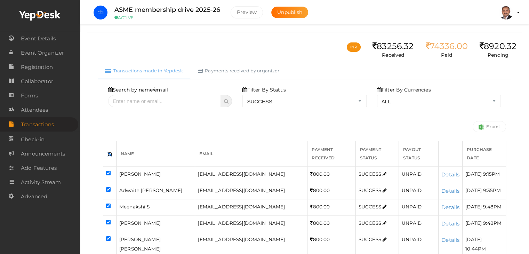
checkbox input "true"
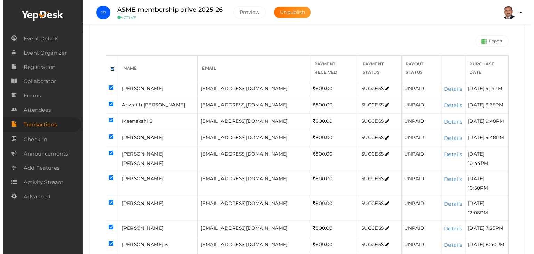
scroll to position [204, 0]
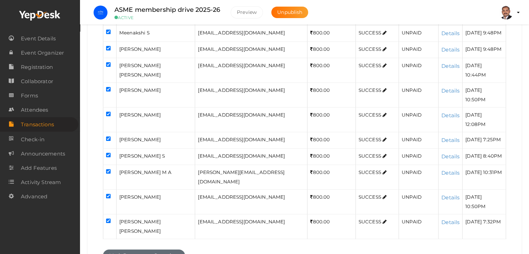
click at [172, 249] on button "Mark Payment to Organizer" at bounding box center [144, 255] width 82 height 12
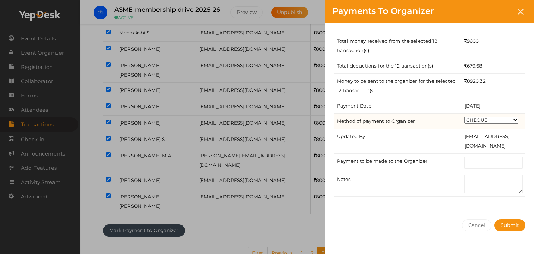
click at [497, 122] on select "CHEQUE ONLINE TRANSFER WIRE TRANSFER CASH BANK DRAFT OTHERS" at bounding box center [492, 119] width 54 height 7
select select "ONLINE TRANSFER"
click at [465, 116] on select "CHEQUE ONLINE TRANSFER WIRE TRANSFER CASH BANK DRAFT OTHERS" at bounding box center [492, 119] width 54 height 7
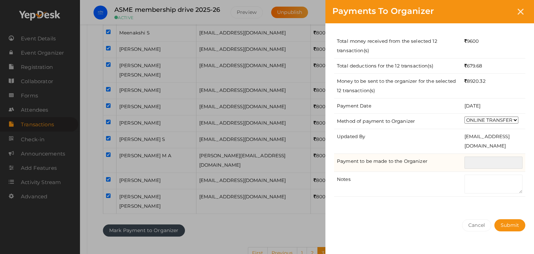
click at [499, 159] on input "text" at bounding box center [494, 162] width 58 height 12
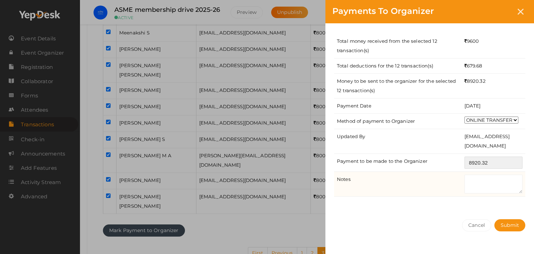
type input "8920.32"
click at [498, 188] on textarea at bounding box center [494, 184] width 58 height 19
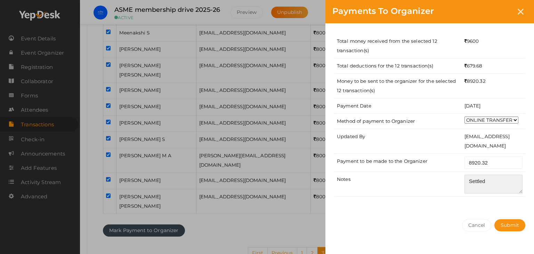
type textarea "Settled"
click at [495, 200] on div "Total money received from the selected 12 transaction(s) 9600 Total deductions …" at bounding box center [429, 117] width 209 height 189
click at [508, 224] on span "Submit" at bounding box center [510, 225] width 18 height 6
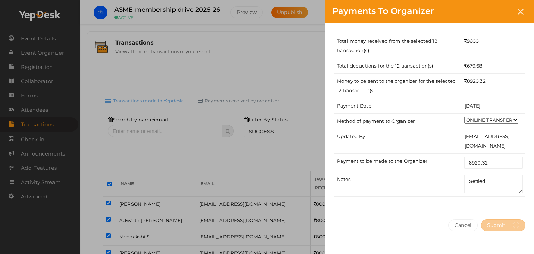
select select "? string:SUCCESS ?"
select select "? string:ALL ?"
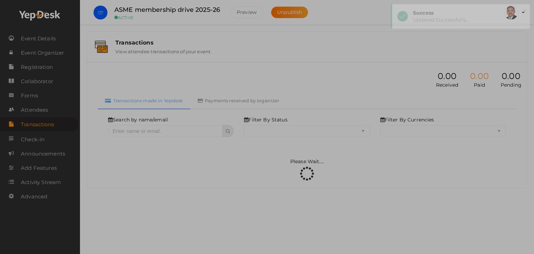
select select "SUCCESS"
select select "ALL"
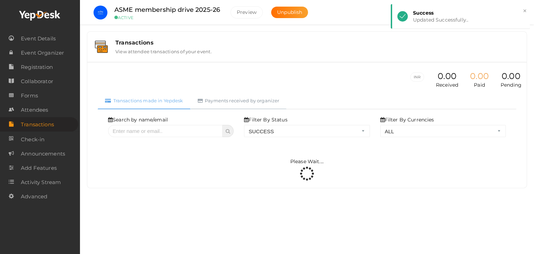
click at [225, 104] on link "Payments received by organizer" at bounding box center [239, 100] width 96 height 17
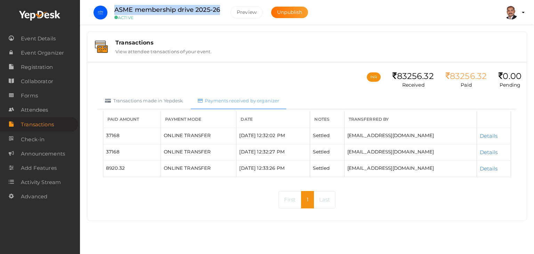
drag, startPoint x: 115, startPoint y: 9, endPoint x: 221, endPoint y: 10, distance: 106.4
click at [221, 10] on div "ASME membership drive 2025-26 ACTIVE" at bounding box center [167, 12] width 120 height 15
copy label "ASME membership drive 2025-26"
click at [224, 26] on div "Transactions View attendee transactions of your event. INR 83256.32 Received 83…" at bounding box center [307, 119] width 454 height 238
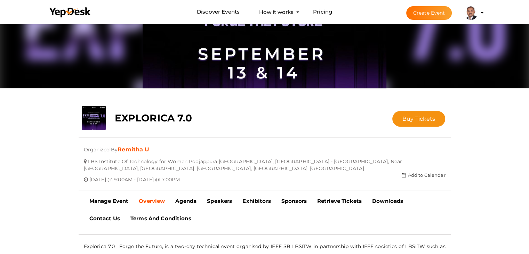
scroll to position [57, 0]
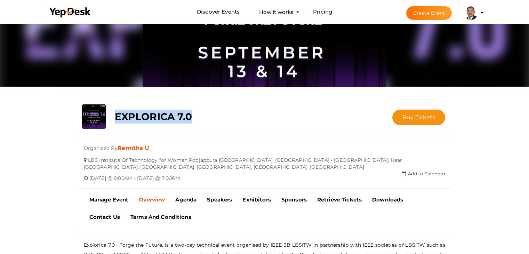
drag, startPoint x: 202, startPoint y: 118, endPoint x: 113, endPoint y: 118, distance: 88.7
click at [113, 118] on div "EXPLORICA 7.0" at bounding box center [234, 114] width 248 height 21
click at [118, 135] on div at bounding box center [265, 135] width 372 height 12
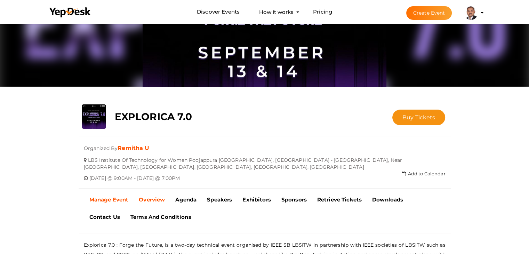
click at [113, 199] on b "Manage Event" at bounding box center [108, 199] width 39 height 7
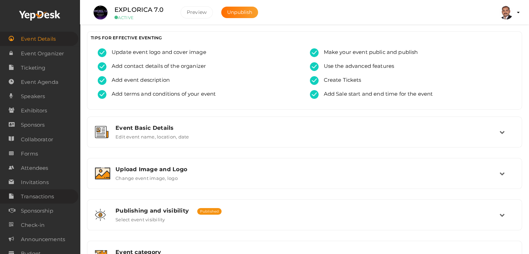
click at [43, 198] on span "Transactions" at bounding box center [37, 196] width 33 height 14
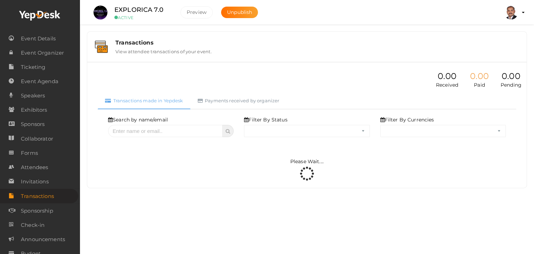
select select "ALL"
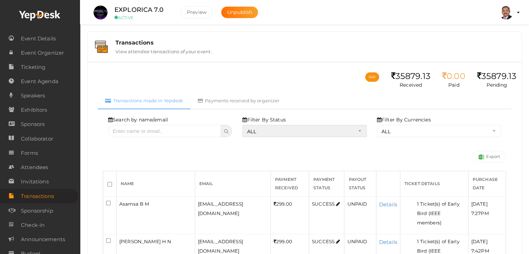
click at [277, 132] on select "ALL SUCCESS DECLINED UNAUTHORIZED FAILED NOTPAID FREE REFUNDED NA" at bounding box center [304, 131] width 124 height 12
click at [244, 125] on select "ALL SUCCESS DECLINED UNAUTHORIZED FAILED NOTPAID FREE REFUNDED NA" at bounding box center [304, 131] width 124 height 12
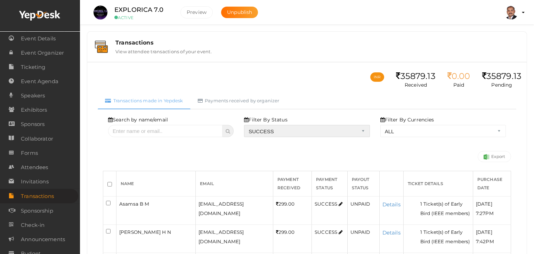
select select "? string:SUCCESS ?"
select select "? string:ALL ?"
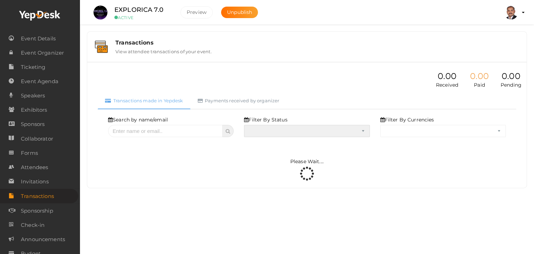
select select "SUCCESS"
select select "ALL"
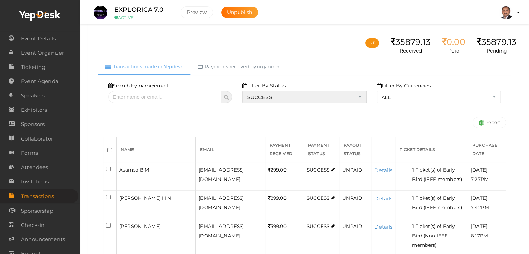
scroll to position [35, 0]
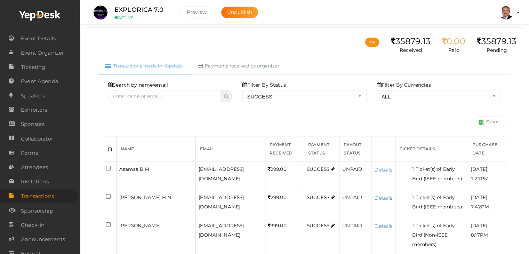
click at [111, 147] on input "checkbox" at bounding box center [109, 149] width 5 height 5
checkbox input "true"
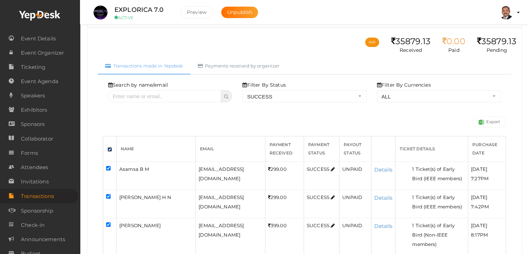
checkbox input "true"
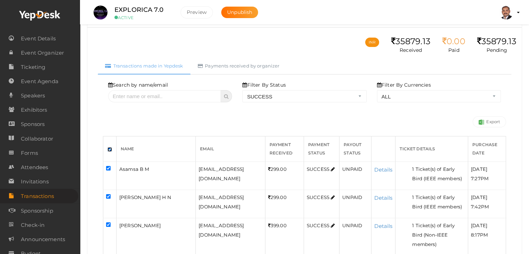
checkbox input "true"
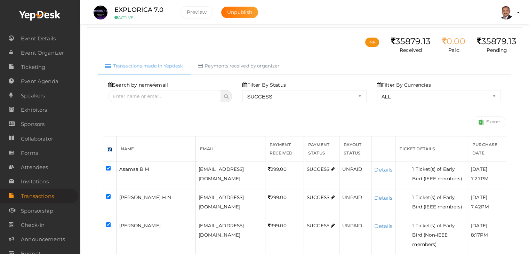
checkbox input "true"
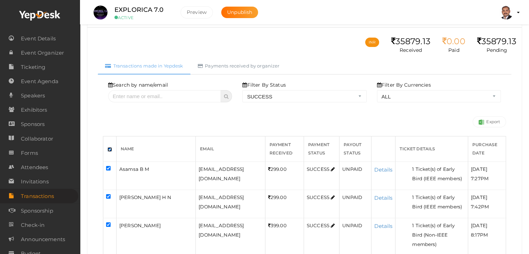
checkbox input "true"
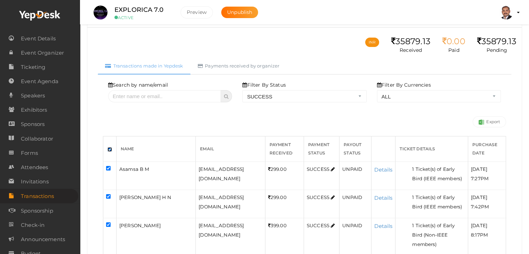
checkbox input "true"
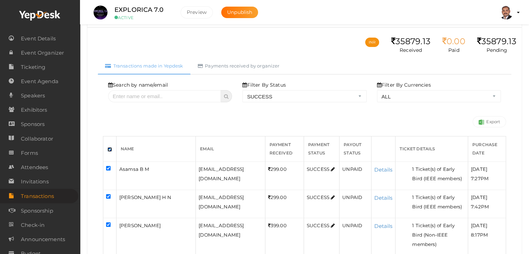
checkbox input "true"
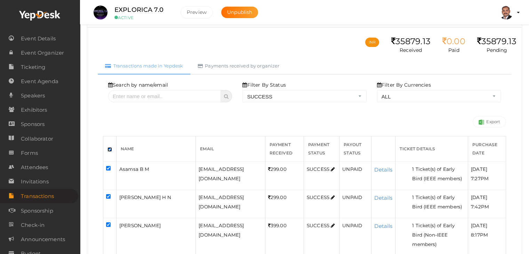
checkbox input "true"
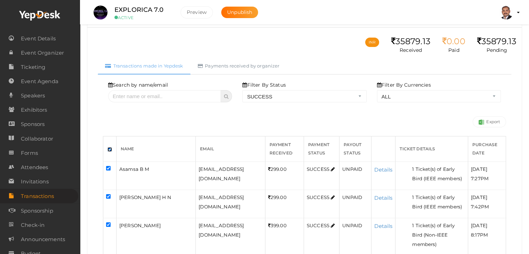
checkbox input "true"
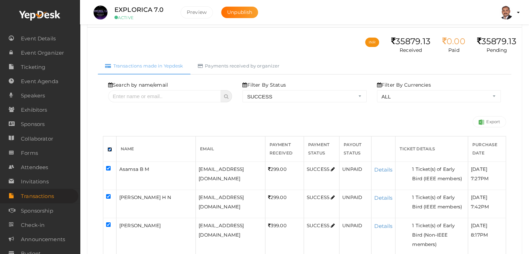
checkbox input "true"
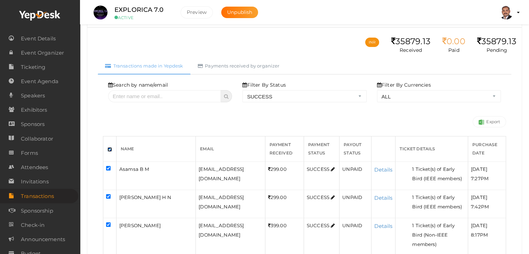
checkbox input "true"
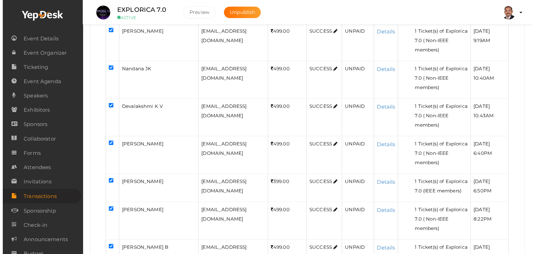
scroll to position [1572, 0]
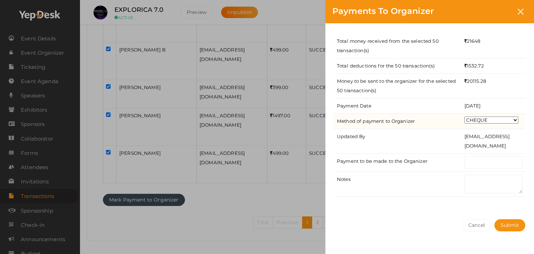
click at [495, 116] on select "CHEQUE ONLINE TRANSFER WIRE TRANSFER CASH BANK DRAFT OTHERS" at bounding box center [492, 119] width 54 height 7
select select "ONLINE TRANSFER"
click at [465, 116] on select "CHEQUE ONLINE TRANSFER WIRE TRANSFER CASH BANK DRAFT OTHERS" at bounding box center [492, 119] width 54 height 7
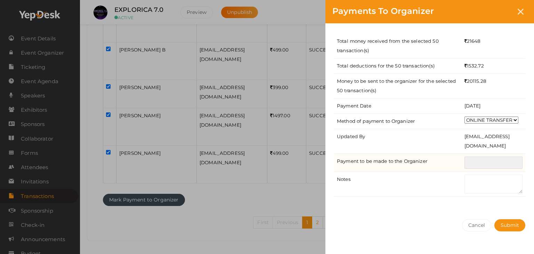
click at [489, 164] on input "text" at bounding box center [494, 162] width 58 height 12
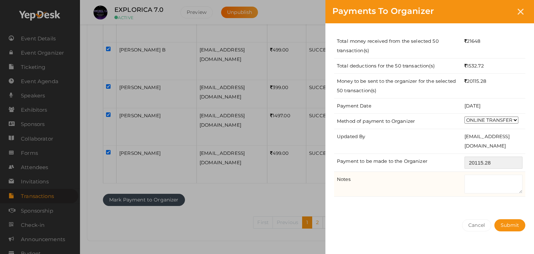
type input "20115.28"
click at [469, 191] on textarea at bounding box center [494, 184] width 58 height 19
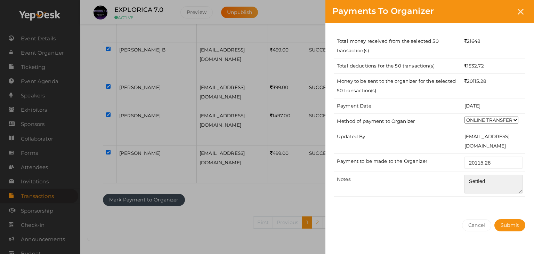
type textarea "Settled"
click at [494, 206] on div "Total money received from the selected 50 transaction(s) 21648 Total deductions…" at bounding box center [429, 117] width 209 height 189
click at [507, 226] on span "Submit" at bounding box center [510, 225] width 18 height 6
select select "? string:SUCCESS ?"
select select "? string:ALL ?"
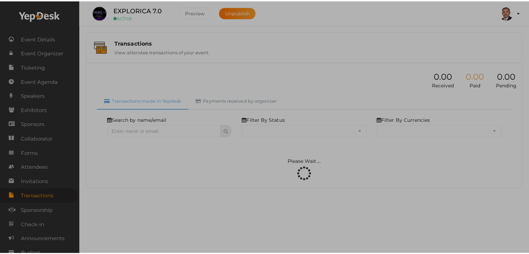
scroll to position [0, 0]
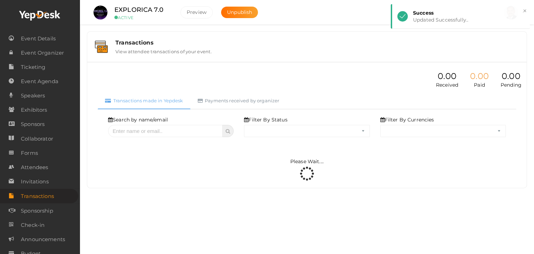
select select "SUCCESS"
select select "ALL"
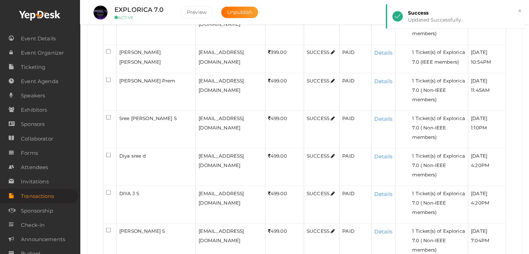
scroll to position [1572, 0]
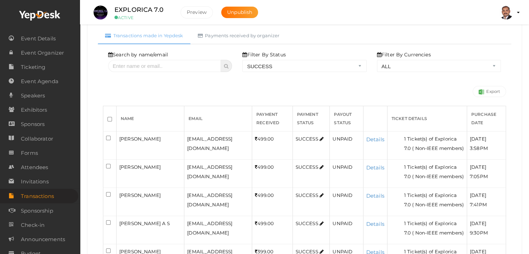
scroll to position [70, 0]
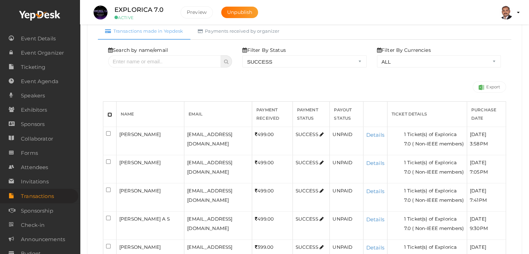
click at [107, 114] on input "checkbox" at bounding box center [109, 114] width 5 height 5
checkbox input "true"
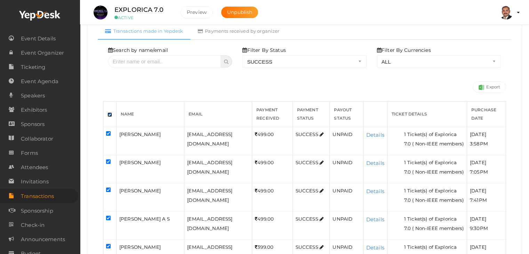
checkbox input "true"
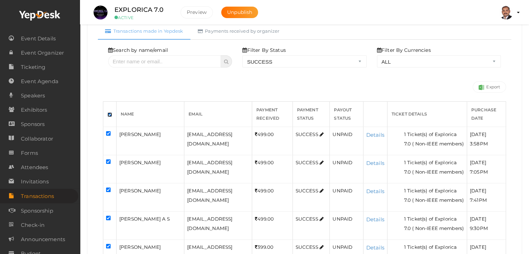
checkbox input "true"
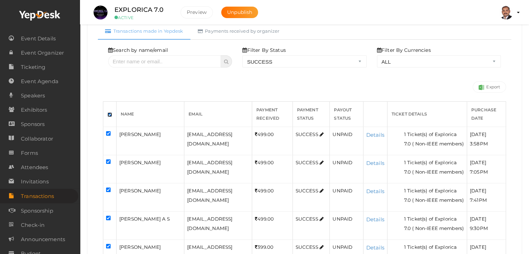
checkbox input "true"
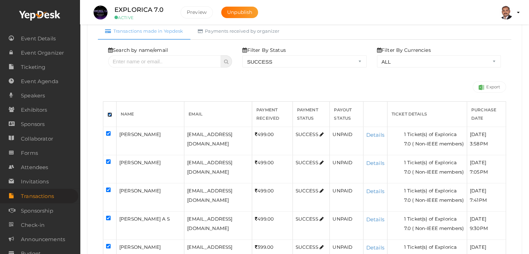
checkbox input "true"
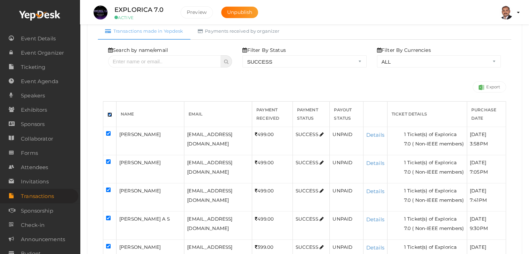
checkbox input "true"
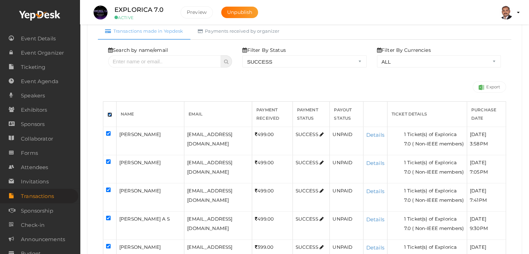
checkbox input "true"
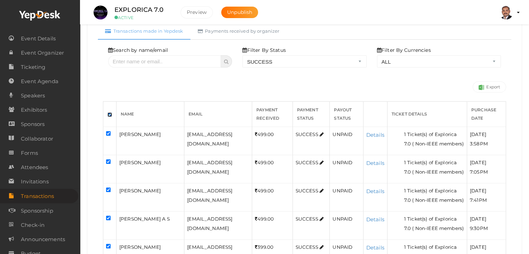
checkbox input "true"
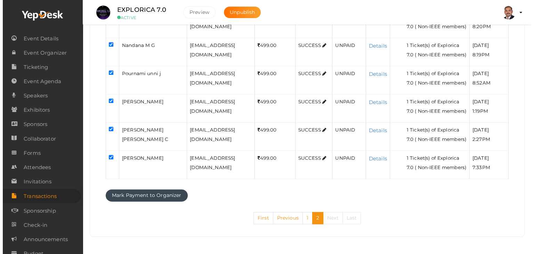
scroll to position [1282, 0]
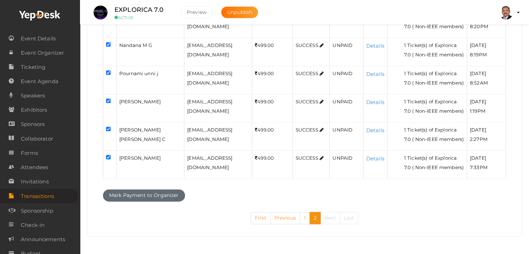
click at [163, 192] on button "Mark Payment to Organizer" at bounding box center [144, 195] width 82 height 12
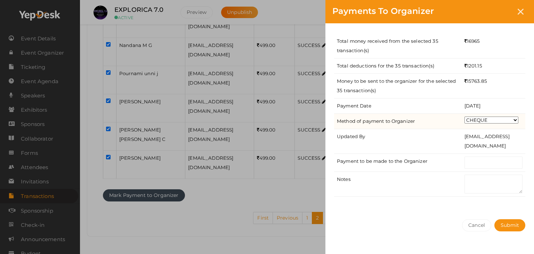
click at [495, 122] on select "CHEQUE ONLINE TRANSFER WIRE TRANSFER CASH BANK DRAFT OTHERS" at bounding box center [492, 119] width 54 height 7
select select "ONLINE TRANSFER"
click at [465, 116] on select "CHEQUE ONLINE TRANSFER WIRE TRANSFER CASH BANK DRAFT OTHERS" at bounding box center [492, 119] width 54 height 7
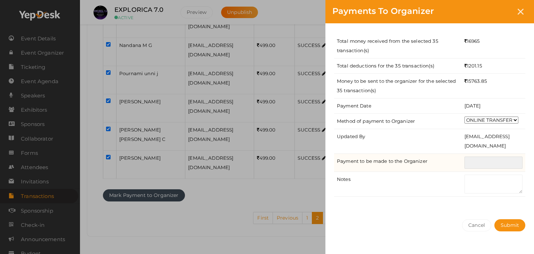
click at [487, 161] on input "text" at bounding box center [494, 162] width 58 height 12
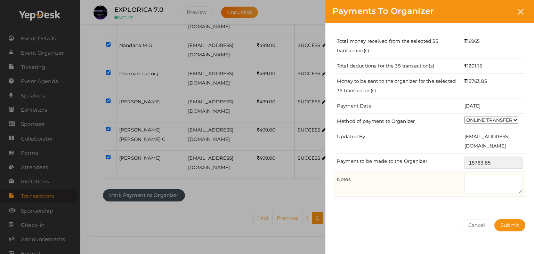
type input "15763.85"
click at [496, 179] on textarea at bounding box center [494, 184] width 58 height 19
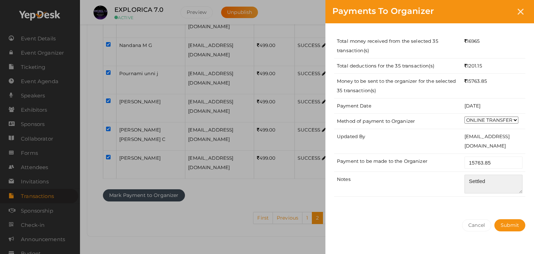
type textarea "Settled"
click at [501, 203] on div "Total money received from the selected 35 transaction(s) 16965 Total deductions…" at bounding box center [429, 117] width 209 height 189
click at [507, 225] on span "Submit" at bounding box center [510, 225] width 18 height 6
select select "? string:SUCCESS ?"
select select "? string:ALL ?"
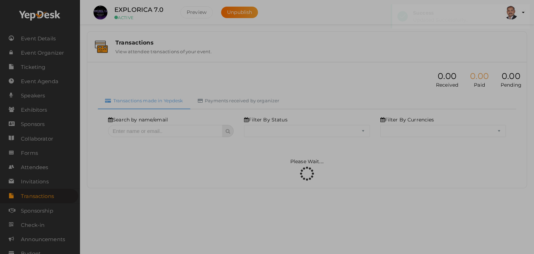
scroll to position [0, 0]
select select "SUCCESS"
select select "ALL"
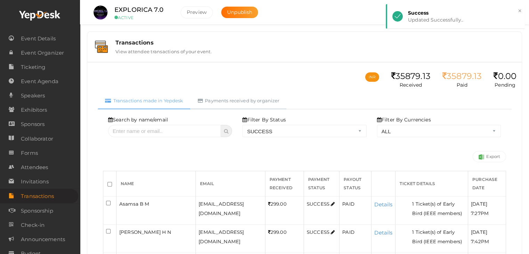
click at [228, 101] on link "Payments received by organizer" at bounding box center [239, 100] width 96 height 17
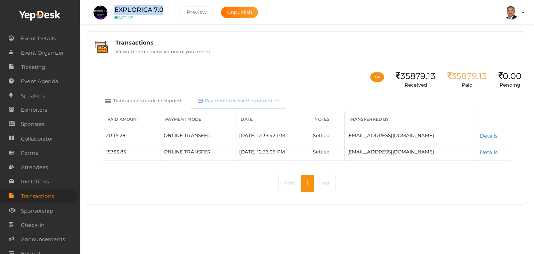
drag, startPoint x: 162, startPoint y: 8, endPoint x: 114, endPoint y: 7, distance: 47.6
click at [114, 7] on label "EXPLORICA 7.0" at bounding box center [138, 10] width 49 height 10
copy label "EXPLORICA 7.0"
click at [297, 46] on div "Transactions View attendee transactions of your event." at bounding box center [314, 46] width 409 height 15
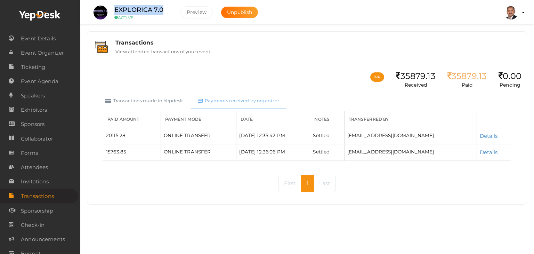
click at [297, 46] on div "Transactions View attendee transactions of your event." at bounding box center [314, 46] width 409 height 15
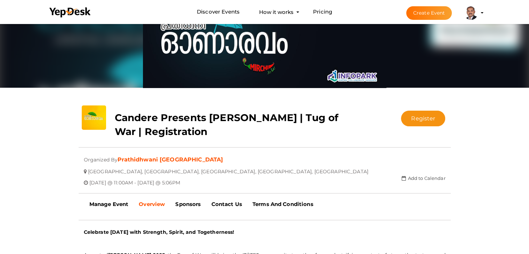
scroll to position [57, 0]
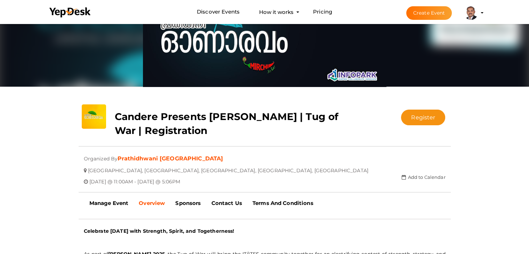
drag, startPoint x: 245, startPoint y: 132, endPoint x: 111, endPoint y: 115, distance: 135.3
click at [111, 115] on div "Candere Presents [PERSON_NAME] | Tug of War | Registration" at bounding box center [234, 121] width 248 height 35
copy b "Candere Presents [PERSON_NAME] | Tug of War | Registration"
click at [284, 145] on div at bounding box center [265, 145] width 372 height 12
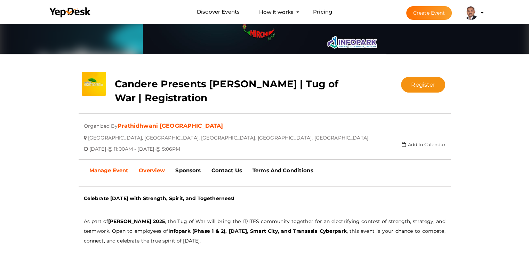
scroll to position [92, 0]
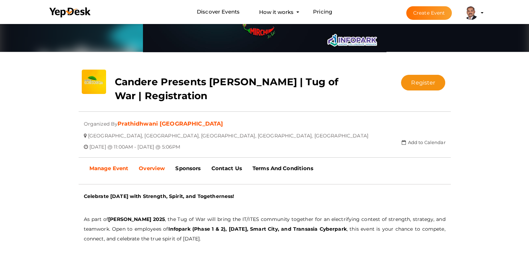
click at [104, 165] on b "Manage Event" at bounding box center [108, 168] width 39 height 7
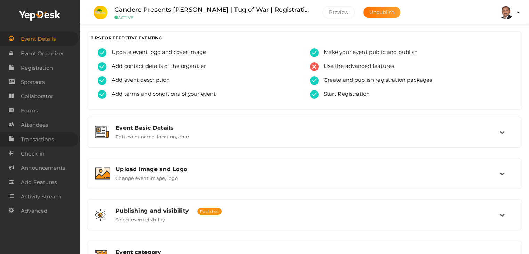
click at [51, 143] on span "Transactions" at bounding box center [37, 139] width 33 height 14
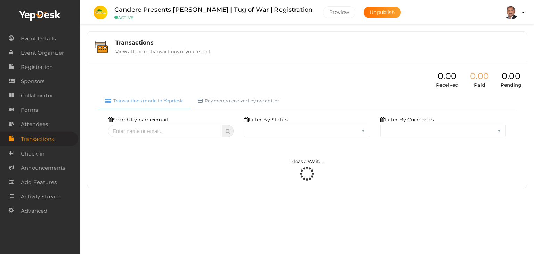
select select "ALL"
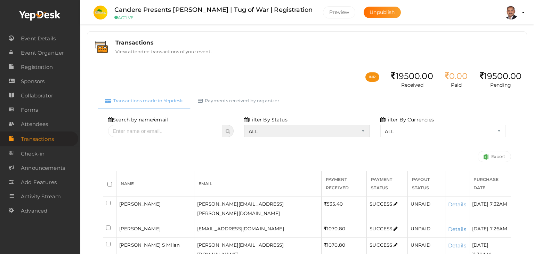
click at [280, 130] on select "ALL SUCCESS DECLINED UNAUTHORIZED FAILED NOTPAID FREE REFUNDED NA" at bounding box center [307, 131] width 126 height 12
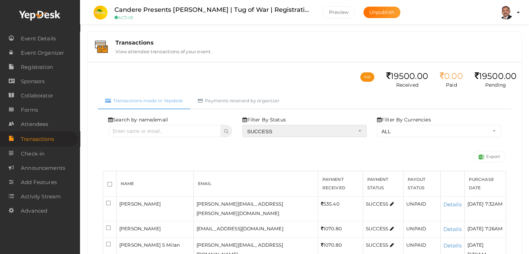
click at [244, 125] on select "ALL SUCCESS DECLINED UNAUTHORIZED FAILED NOTPAID FREE REFUNDED NA" at bounding box center [304, 131] width 124 height 12
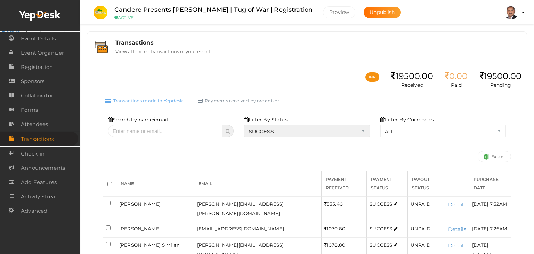
select select "? string:SUCCESS ?"
select select "? string:ALL ?"
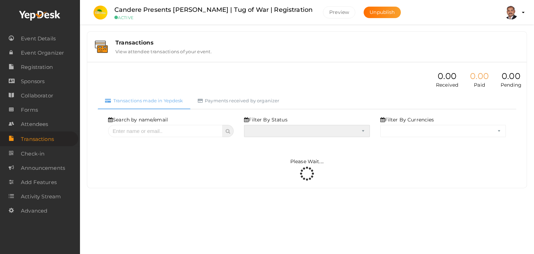
select select "SUCCESS"
select select "ALL"
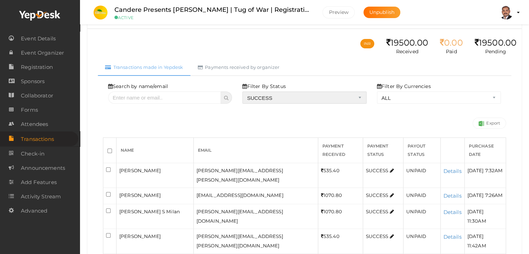
scroll to position [35, 0]
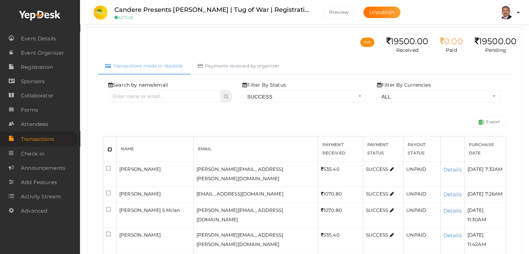
click at [108, 147] on input "checkbox" at bounding box center [109, 149] width 5 height 5
checkbox input "true"
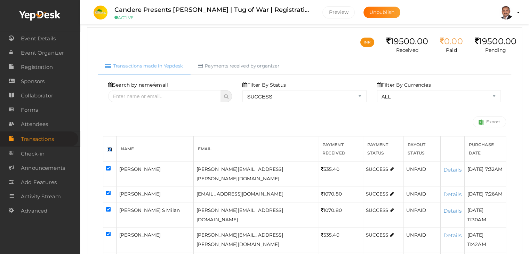
checkbox input "true"
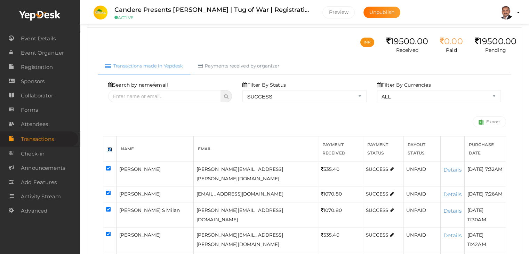
checkbox input "true"
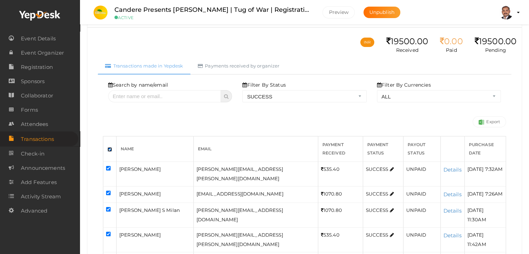
checkbox input "true"
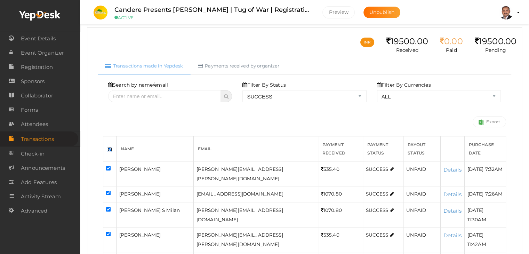
checkbox input "true"
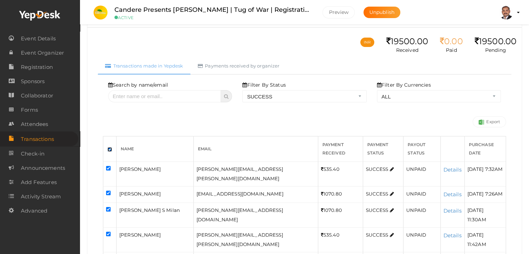
checkbox input "true"
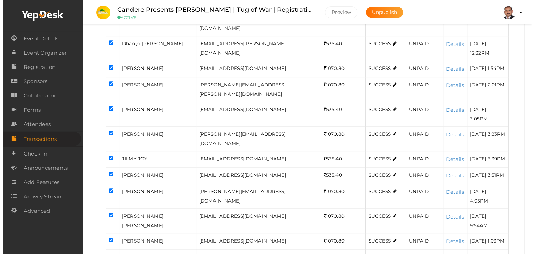
scroll to position [399, 0]
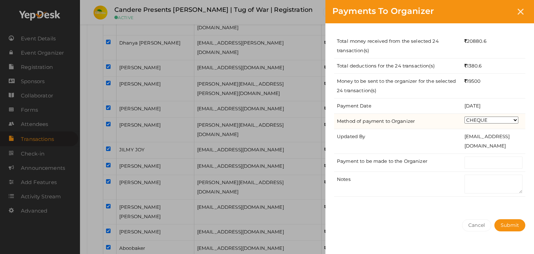
click at [485, 121] on select "CHEQUE ONLINE TRANSFER WIRE TRANSFER CASH BANK DRAFT OTHERS" at bounding box center [492, 119] width 54 height 7
select select "ONLINE TRANSFER"
click at [465, 116] on select "CHEQUE ONLINE TRANSFER WIRE TRANSFER CASH BANK DRAFT OTHERS" at bounding box center [492, 119] width 54 height 7
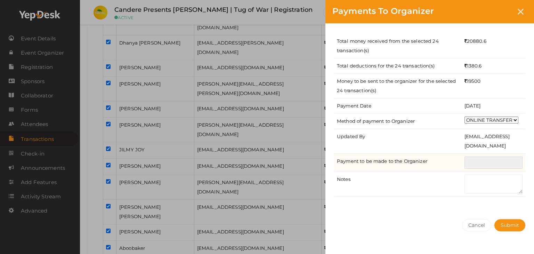
click at [490, 160] on input "text" at bounding box center [494, 162] width 58 height 12
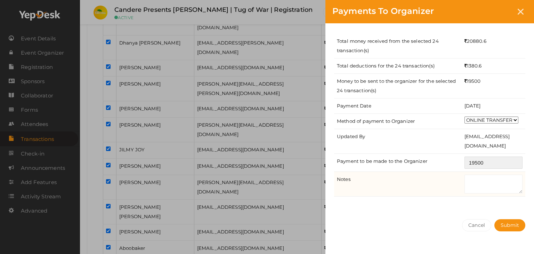
type input "19500"
click at [485, 178] on textarea at bounding box center [494, 184] width 58 height 19
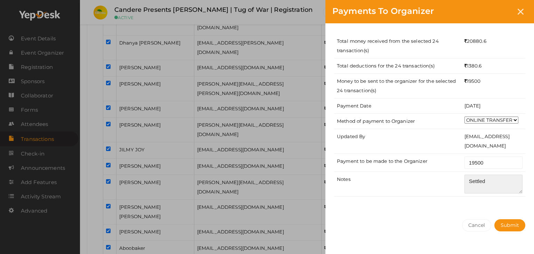
type textarea "Settled"
click at [513, 203] on div "Total money received from the selected 24 transaction(s) 20880.6 Total deductio…" at bounding box center [429, 117] width 209 height 189
click at [517, 221] on button "Submit" at bounding box center [509, 225] width 31 height 12
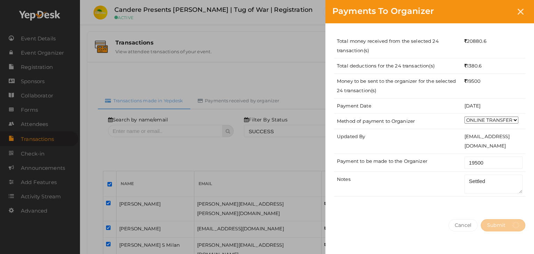
select select "? string:SUCCESS ?"
select select "? string:ALL ?"
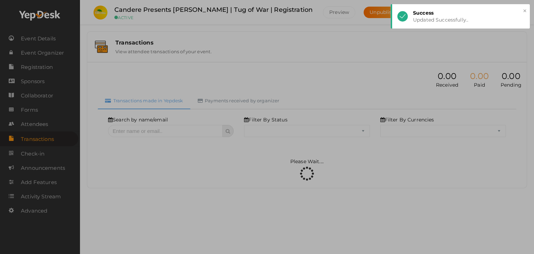
select select "SUCCESS"
select select "ALL"
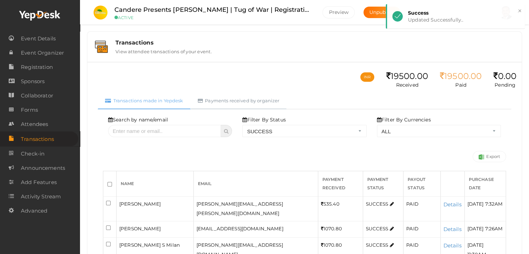
click at [253, 101] on link "Payments received by organizer" at bounding box center [239, 100] width 96 height 17
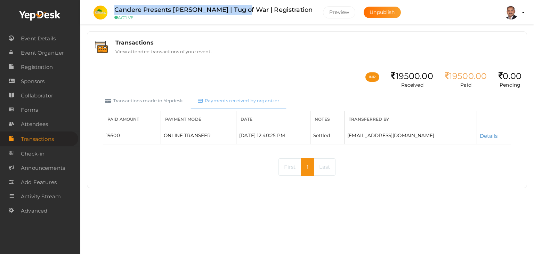
drag, startPoint x: 114, startPoint y: 9, endPoint x: 251, endPoint y: 9, distance: 136.3
click at [251, 9] on label "Candere Presents Prathidhwani Onaravam | Tug of War | Registration" at bounding box center [213, 10] width 198 height 10
copy label "Candere Presents Prathidhwani Onaravam"
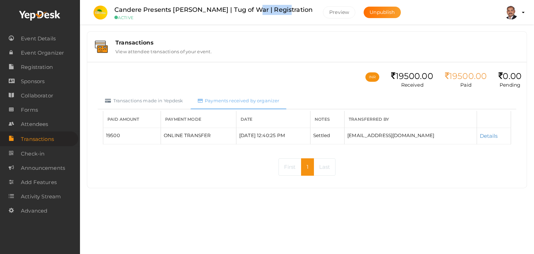
drag, startPoint x: 257, startPoint y: 9, endPoint x: 291, endPoint y: 7, distance: 33.8
click at [291, 7] on label "Candere Presents Prathidhwani Onaravam | Tug of War | Registration" at bounding box center [213, 10] width 198 height 10
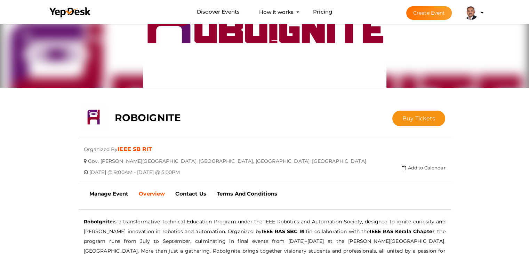
scroll to position [57, 0]
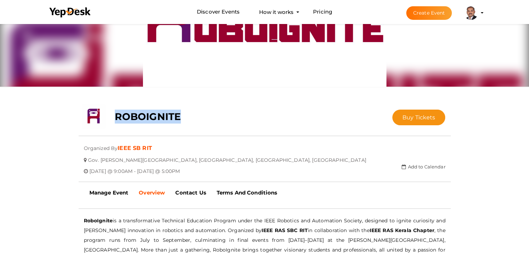
drag, startPoint x: 184, startPoint y: 114, endPoint x: 117, endPoint y: 114, distance: 66.4
click at [117, 114] on div "ROBOIGNITE" at bounding box center [234, 114] width 248 height 21
copy b "ROBOIGNITE"
click at [100, 195] on b "Manage Event" at bounding box center [108, 192] width 39 height 7
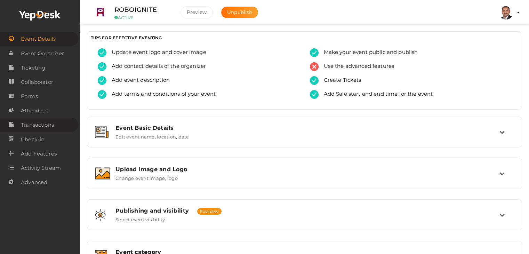
click at [48, 126] on span "Transactions" at bounding box center [37, 125] width 33 height 14
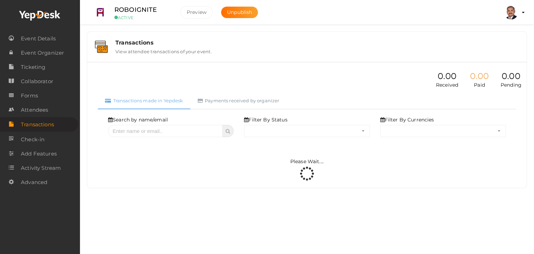
select select "ALL"
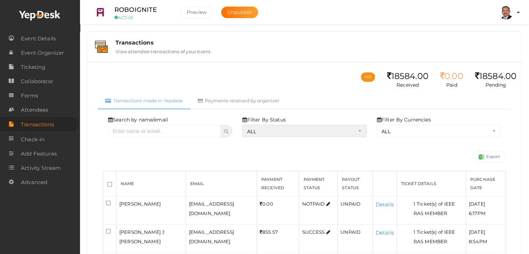
click at [261, 129] on select "ALL SUCCESS DECLINED UNAUTHORIZED FAILED NOTPAID FREE REFUNDED NA" at bounding box center [304, 131] width 124 height 12
click at [244, 125] on select "ALL SUCCESS DECLINED UNAUTHORIZED FAILED NOTPAID FREE REFUNDED NA" at bounding box center [304, 131] width 124 height 12
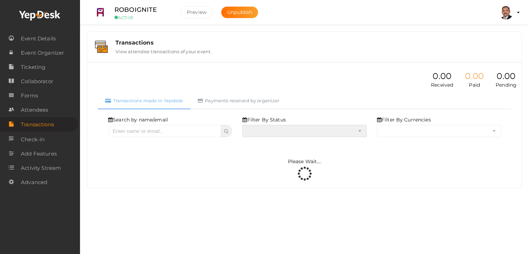
select select "? string:SUCCESS ?"
select select "? string:ALL ?"
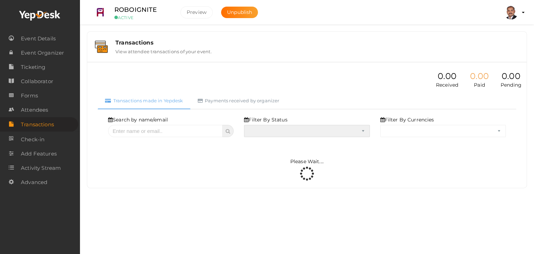
select select "SUCCESS"
select select "ALL"
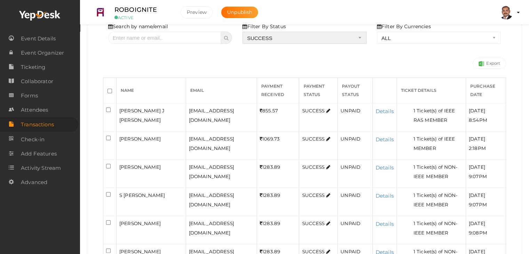
scroll to position [104, 0]
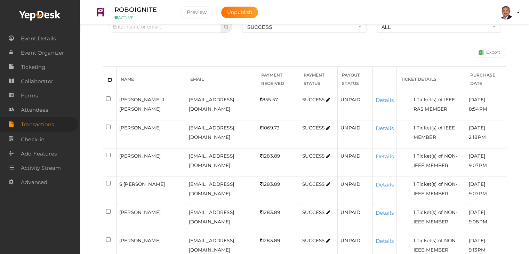
click at [108, 81] on input "checkbox" at bounding box center [109, 80] width 5 height 5
checkbox input "true"
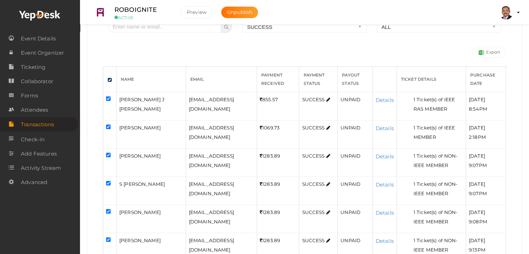
checkbox input "true"
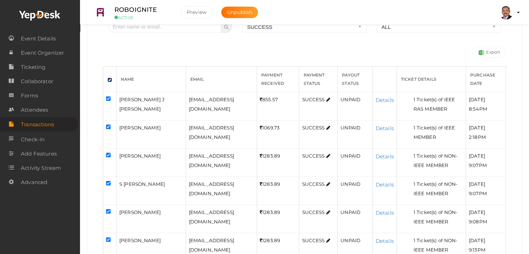
checkbox input "true"
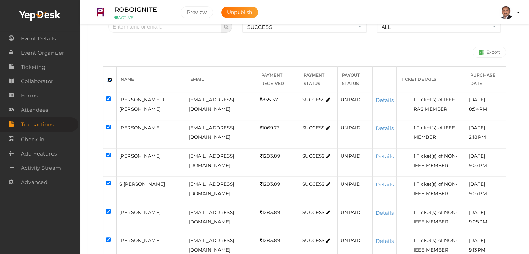
checkbox input "true"
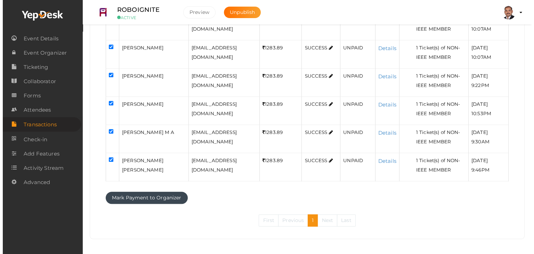
scroll to position [466, 0]
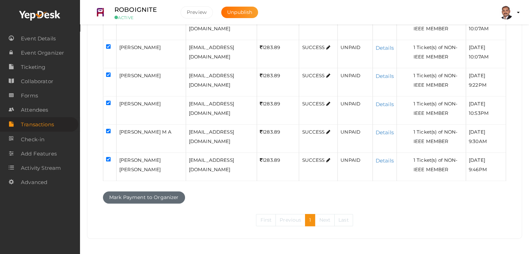
click at [168, 198] on button "Mark Payment to Organizer" at bounding box center [144, 197] width 82 height 12
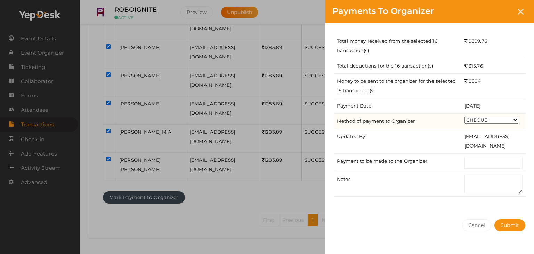
click at [483, 120] on select "CHEQUE ONLINE TRANSFER WIRE TRANSFER CASH BANK DRAFT OTHERS" at bounding box center [492, 119] width 54 height 7
select select "ONLINE TRANSFER"
click at [465, 116] on select "CHEQUE ONLINE TRANSFER WIRE TRANSFER CASH BANK DRAFT OTHERS" at bounding box center [492, 119] width 54 height 7
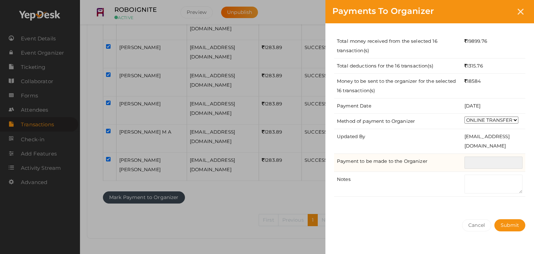
click at [488, 162] on input "text" at bounding box center [494, 162] width 58 height 12
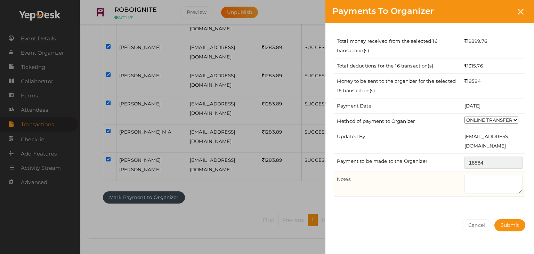
type input "18584"
click at [470, 186] on textarea at bounding box center [494, 184] width 58 height 19
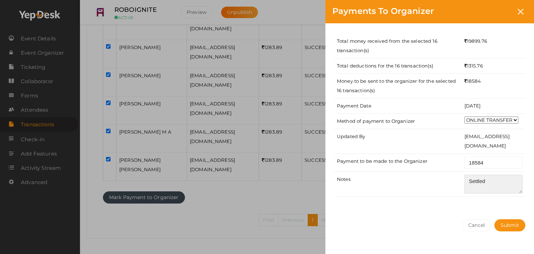
type textarea "Settled"
click at [485, 204] on div "Total money received from the selected 16 transaction(s) 19899.76 Total deducti…" at bounding box center [429, 117] width 209 height 189
click at [507, 231] on button "Submit" at bounding box center [509, 225] width 31 height 12
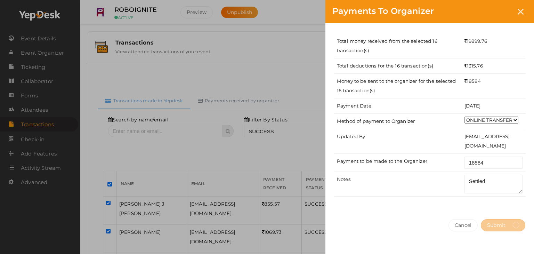
select select "? string:SUCCESS ?"
select select "? string:ALL ?"
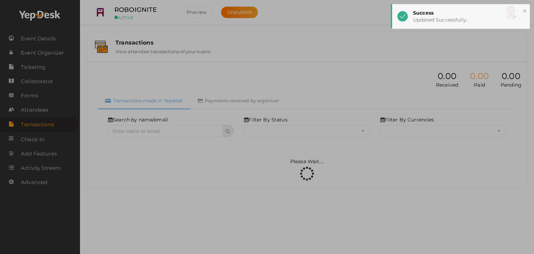
select select "SUCCESS"
select select "ALL"
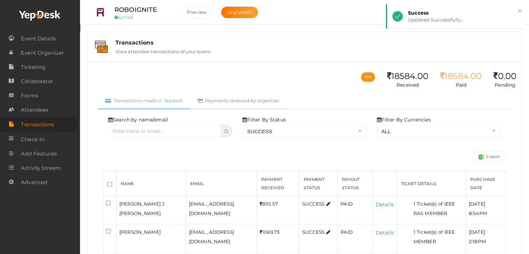
click at [231, 103] on link "Payments received by organizer" at bounding box center [239, 100] width 96 height 17
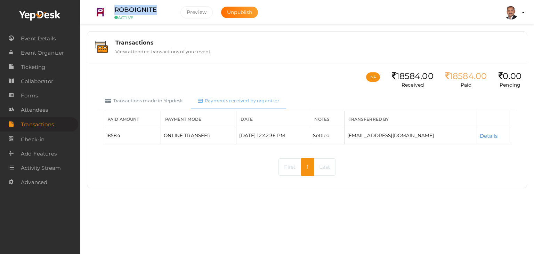
drag, startPoint x: 157, startPoint y: 9, endPoint x: 111, endPoint y: 5, distance: 46.7
click at [111, 5] on div "ROBOIGNITE ACTIVE" at bounding box center [142, 12] width 70 height 15
copy label "ROBOIGNITE"
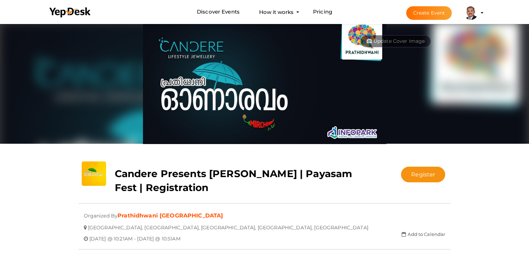
scroll to position [22, 0]
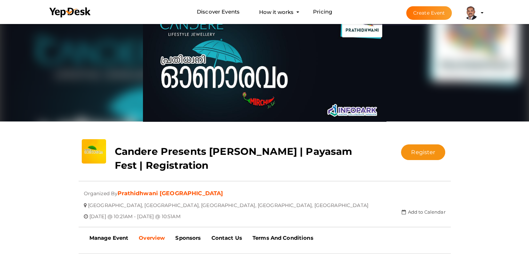
drag, startPoint x: 115, startPoint y: 150, endPoint x: 260, endPoint y: 166, distance: 145.5
click at [260, 166] on label "Candere Presents Prathidhwani Onaravam | Payasam Fest | Registration" at bounding box center [233, 158] width 237 height 28
copy b "Candere Presents Prathidhwani Onaravam | Payasam Fest | Registration"
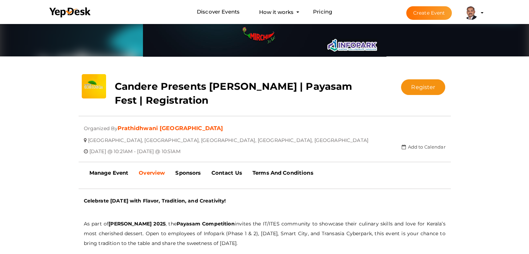
scroll to position [92, 0]
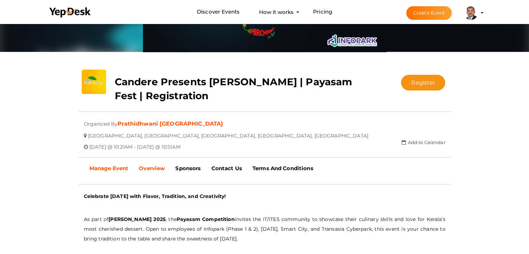
click at [108, 166] on b "Manage Event" at bounding box center [108, 168] width 39 height 7
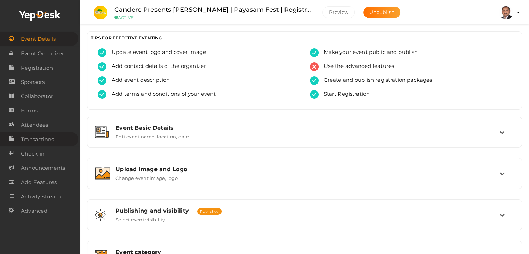
click at [48, 140] on span "Transactions" at bounding box center [37, 139] width 33 height 14
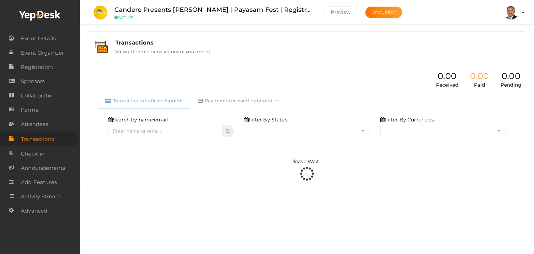
select select "ALL"
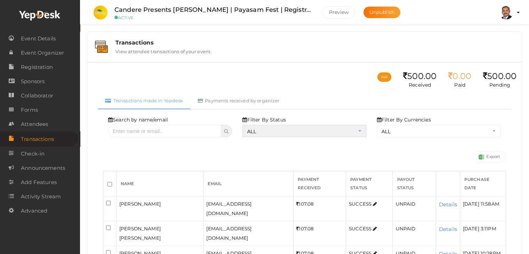
click at [293, 131] on select "ALL SUCCESS DECLINED UNAUTHORIZED FAILED NOTPAID FREE REFUNDED NA" at bounding box center [304, 131] width 124 height 12
click at [244, 125] on select "ALL SUCCESS DECLINED UNAUTHORIZED FAILED NOTPAID FREE REFUNDED NA" at bounding box center [304, 131] width 124 height 12
select select "? string:SUCCESS ?"
select select "? string:ALL ?"
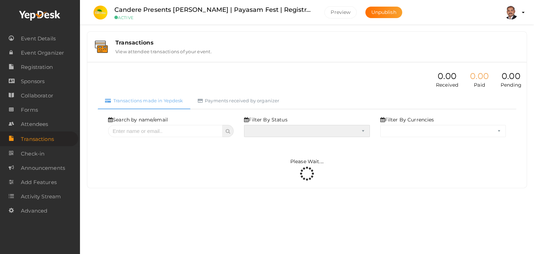
select select "SUCCESS"
select select "ALL"
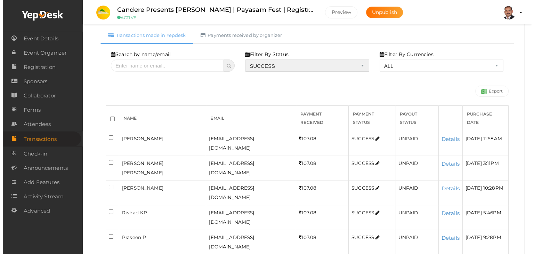
scroll to position [70, 0]
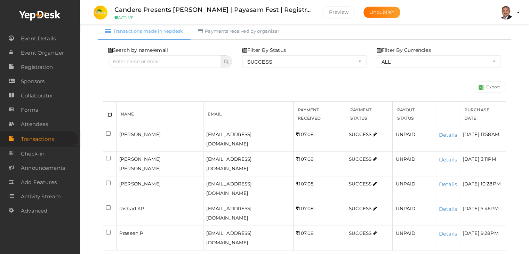
click at [108, 112] on input "checkbox" at bounding box center [109, 114] width 5 height 5
checkbox input "true"
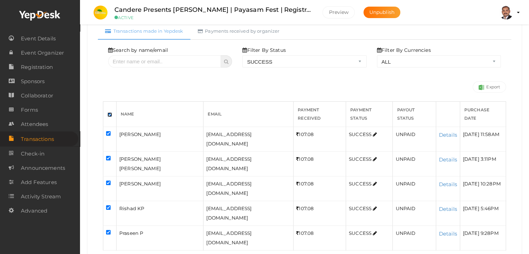
checkbox input "true"
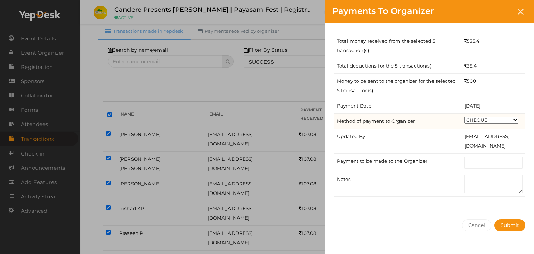
click at [482, 121] on select "CHEQUE ONLINE TRANSFER WIRE TRANSFER CASH BANK DRAFT OTHERS" at bounding box center [492, 119] width 54 height 7
select select "ONLINE TRANSFER"
click at [465, 116] on select "CHEQUE ONLINE TRANSFER WIRE TRANSFER CASH BANK DRAFT OTHERS" at bounding box center [492, 119] width 54 height 7
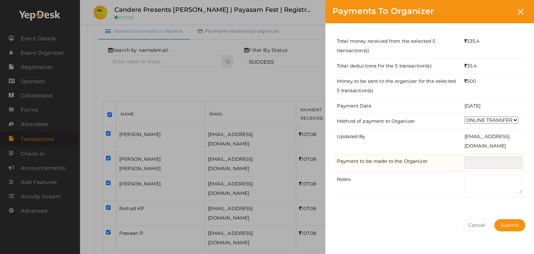
click at [482, 161] on input "text" at bounding box center [494, 162] width 58 height 12
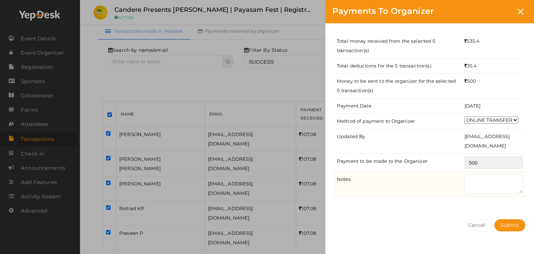
type input "500"
click at [483, 185] on textarea at bounding box center [494, 184] width 58 height 19
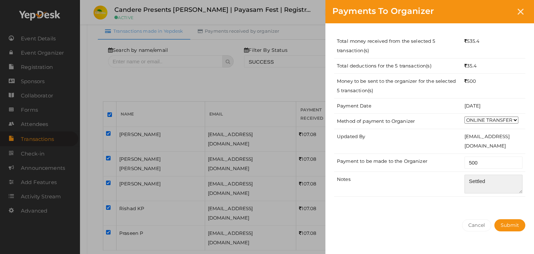
type textarea "Settled"
click at [492, 210] on div "Total money received from the selected 5 transaction(s) 535.4 Total deductions …" at bounding box center [429, 117] width 209 height 189
click at [512, 228] on button "Submit" at bounding box center [509, 225] width 31 height 12
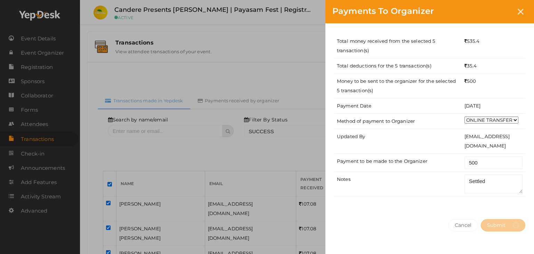
select select "? string:SUCCESS ?"
select select "? string:ALL ?"
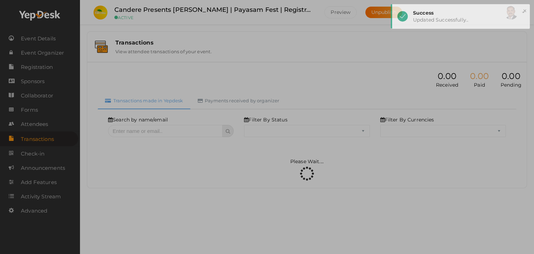
select select "SUCCESS"
select select "ALL"
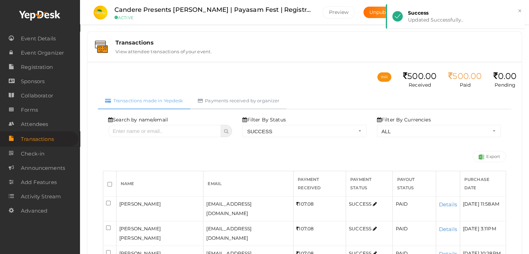
click at [260, 95] on link "Payments received by organizer" at bounding box center [239, 100] width 96 height 17
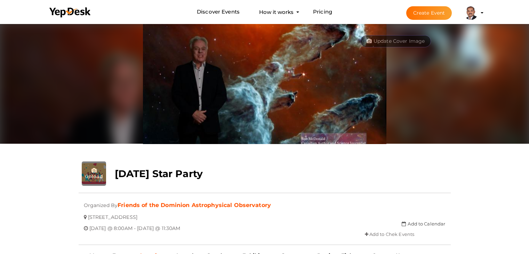
scroll to position [70, 0]
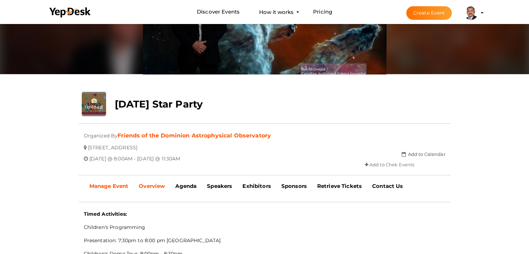
click at [98, 185] on b "Manage Event" at bounding box center [108, 186] width 39 height 7
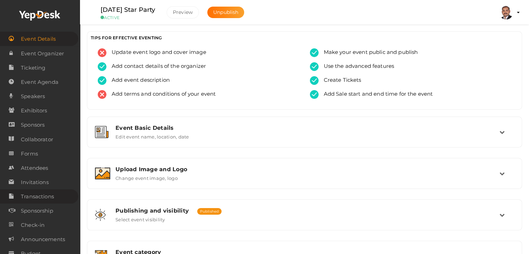
click at [54, 196] on span "Transactions" at bounding box center [37, 196] width 33 height 14
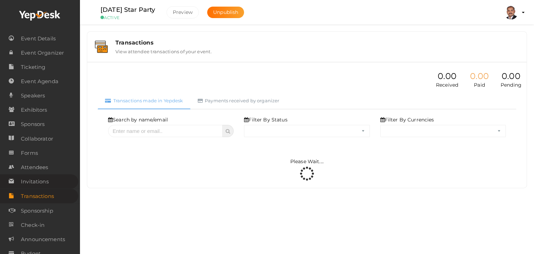
select select "ALL"
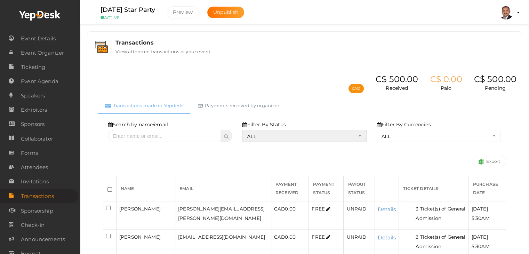
click at [259, 136] on select "ALL SUCCESS DECLINED UNAUTHORIZED FAILED NOTPAID FREE REFUNDED NA" at bounding box center [304, 136] width 124 height 12
click at [244, 130] on select "ALL SUCCESS DECLINED UNAUTHORIZED FAILED NOTPAID FREE REFUNDED NA" at bounding box center [304, 136] width 124 height 12
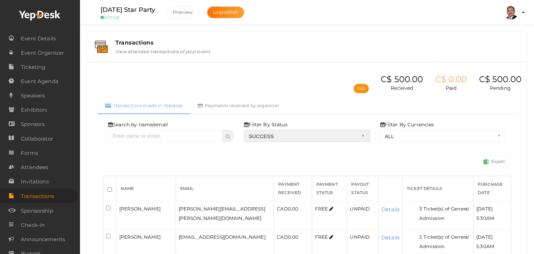
select select "? string:SUCCESS ?"
select select "? string:ALL ?"
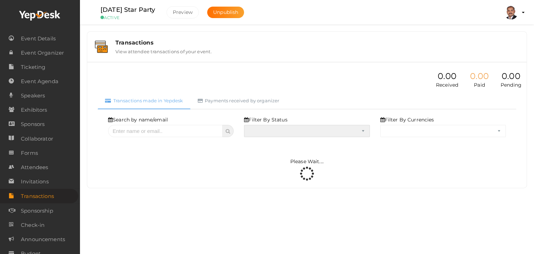
select select "SUCCESS"
select select "ALL"
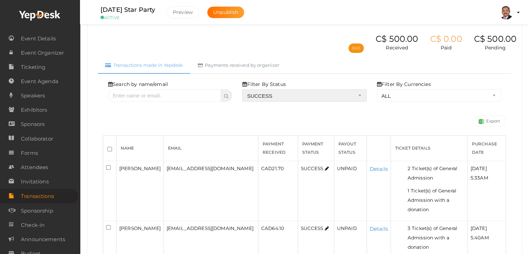
scroll to position [139, 0]
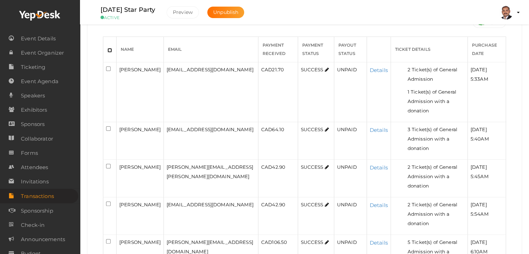
click at [111, 48] on input "checkbox" at bounding box center [109, 50] width 5 height 5
checkbox input "true"
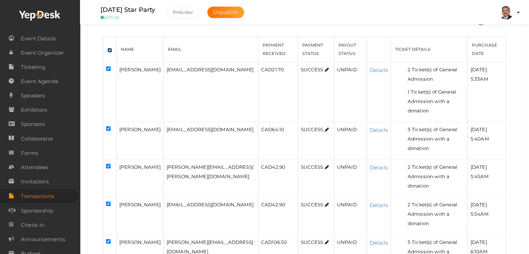
checkbox input "true"
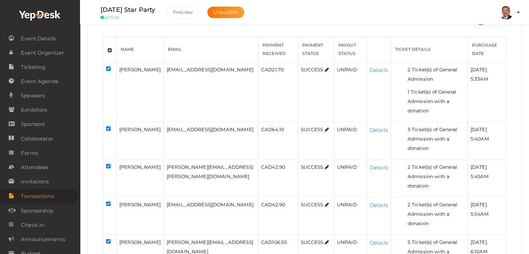
checkbox input "true"
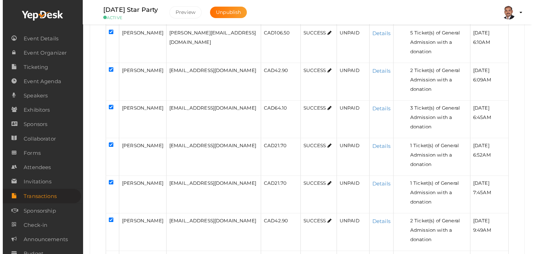
scroll to position [352, 0]
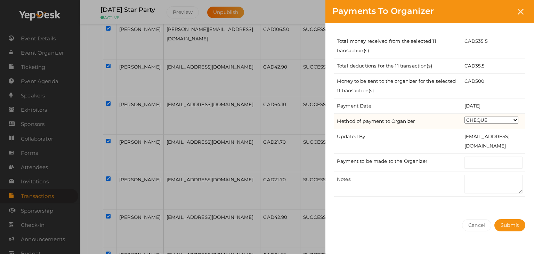
click at [491, 120] on select "CHEQUE ONLINE TRANSFER WIRE TRANSFER CASH BANK DRAFT OTHERS" at bounding box center [492, 119] width 54 height 7
select select "ONLINE TRANSFER"
click at [465, 116] on select "CHEQUE ONLINE TRANSFER WIRE TRANSFER CASH BANK DRAFT OTHERS" at bounding box center [492, 119] width 54 height 7
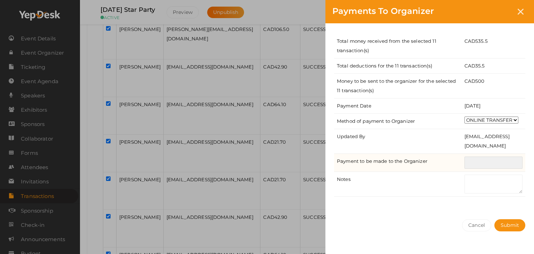
click at [484, 160] on input "text" at bounding box center [494, 162] width 58 height 12
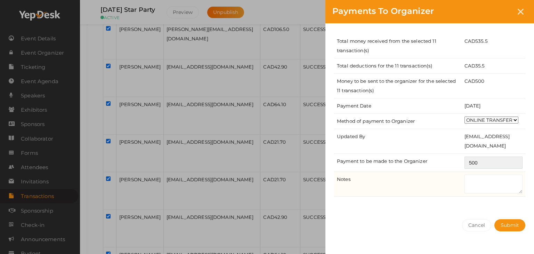
type input "500"
click at [481, 187] on textarea at bounding box center [494, 184] width 58 height 19
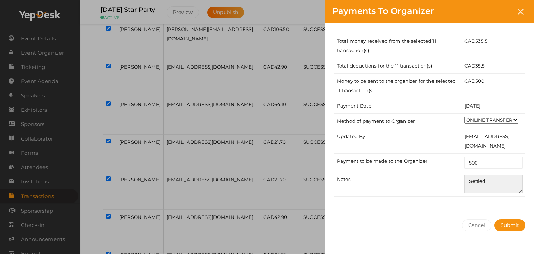
type textarea "Settled"
click at [496, 212] on div "Cancel Submit" at bounding box center [429, 239] width 209 height 54
click at [509, 226] on span "Submit" at bounding box center [510, 225] width 18 height 6
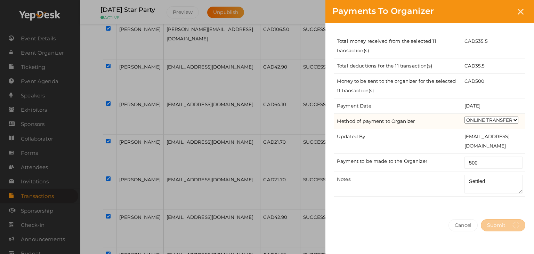
select select "? string:SUCCESS ?"
select select "? string:ALL ?"
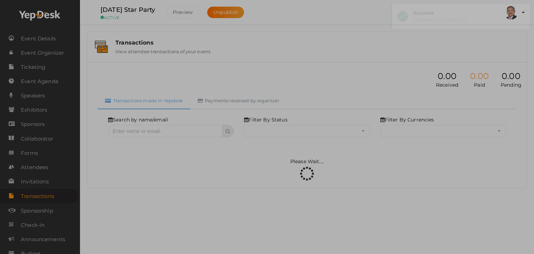
scroll to position [0, 0]
select select "SUCCESS"
select select "ALL"
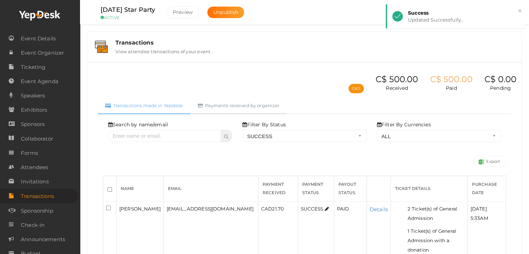
click at [249, 103] on link "Payments received by organizer" at bounding box center [239, 105] width 96 height 17
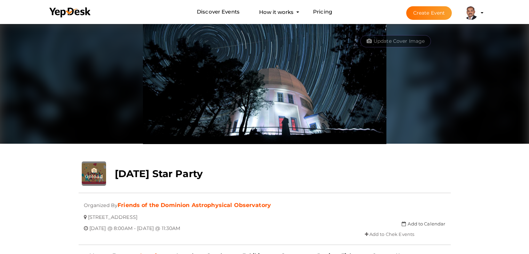
scroll to position [92, 0]
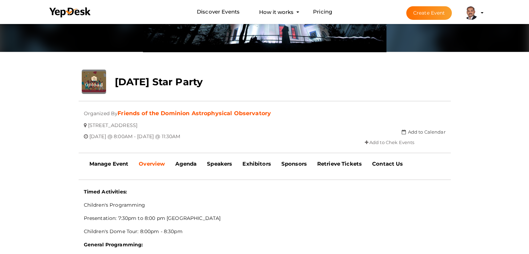
drag, startPoint x: 112, startPoint y: 82, endPoint x: 233, endPoint y: 84, distance: 120.7
click at [233, 84] on div "[DATE] Star Party" at bounding box center [234, 80] width 248 height 21
click at [118, 160] on b "Manage Event" at bounding box center [108, 163] width 39 height 7
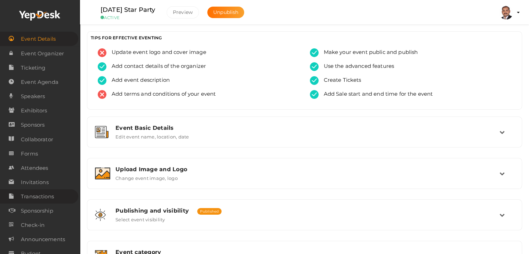
click at [38, 200] on span "Transactions" at bounding box center [37, 196] width 33 height 14
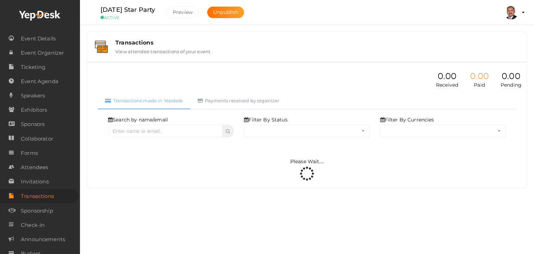
select select "ALL"
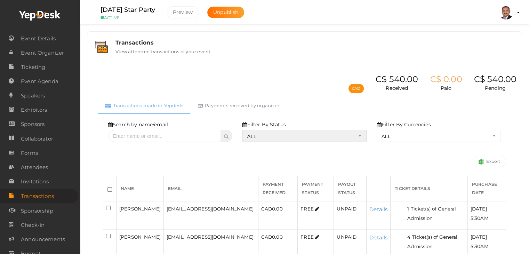
click at [256, 133] on select "ALL SUCCESS DECLINED UNAUTHORIZED FAILED NOTPAID FREE REFUNDED NA" at bounding box center [304, 136] width 124 height 12
click at [244, 130] on select "ALL SUCCESS DECLINED UNAUTHORIZED FAILED NOTPAID FREE REFUNDED NA" at bounding box center [304, 136] width 124 height 12
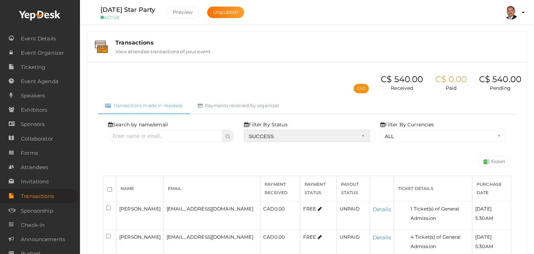
select select "? string:SUCCESS ?"
select select "? string:ALL ?"
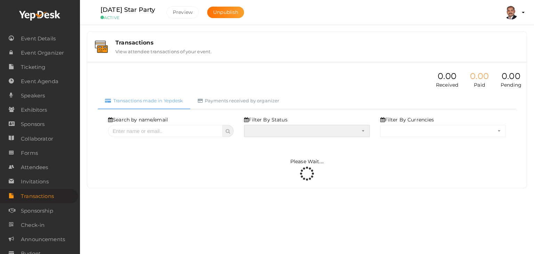
select select "SUCCESS"
select select "ALL"
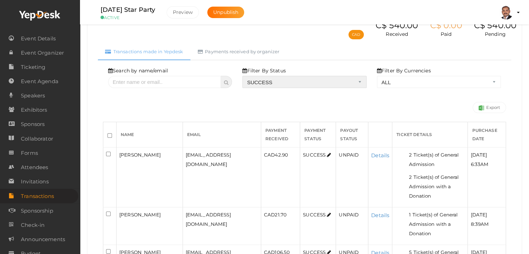
scroll to position [139, 0]
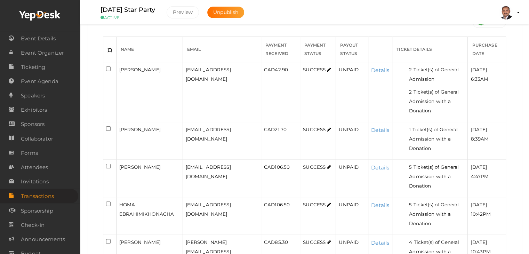
click at [108, 48] on input "checkbox" at bounding box center [109, 50] width 5 height 5
checkbox input "true"
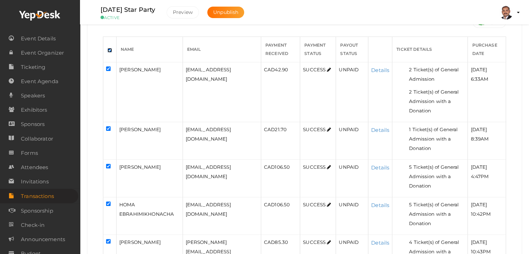
checkbox input "true"
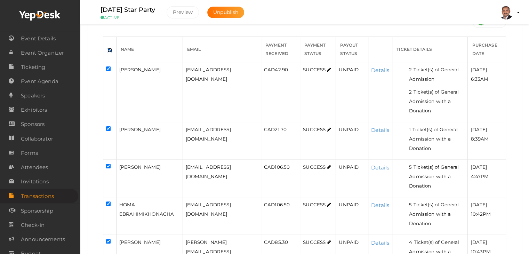
checkbox input "true"
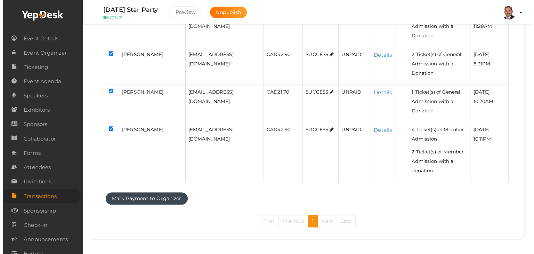
scroll to position [500, 0]
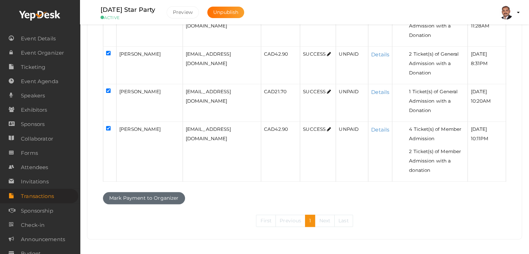
click at [152, 194] on button "Mark Payment to Organizer" at bounding box center [144, 198] width 82 height 12
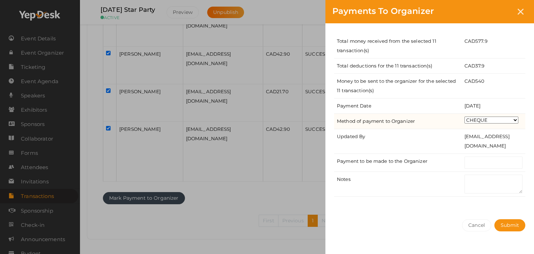
click at [487, 119] on select "CHEQUE ONLINE TRANSFER WIRE TRANSFER CASH BANK DRAFT OTHERS" at bounding box center [492, 119] width 54 height 7
select select "ONLINE TRANSFER"
click at [465, 116] on select "CHEQUE ONLINE TRANSFER WIRE TRANSFER CASH BANK DRAFT OTHERS" at bounding box center [492, 119] width 54 height 7
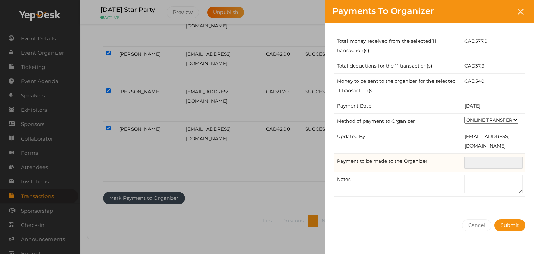
click at [489, 162] on input "text" at bounding box center [494, 162] width 58 height 12
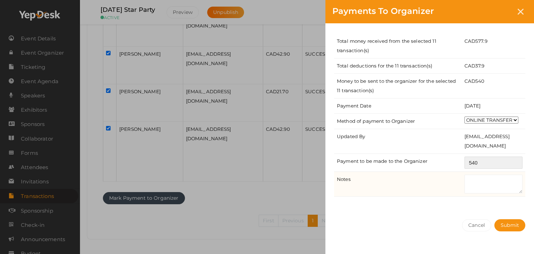
type input "540"
click at [486, 183] on textarea at bounding box center [494, 184] width 58 height 19
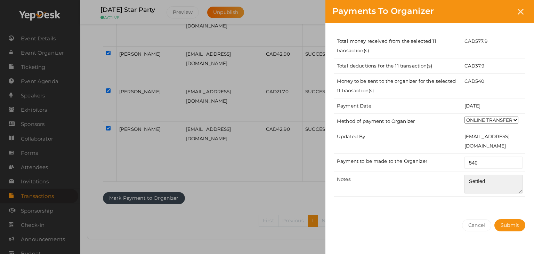
type textarea "Settled"
click at [483, 208] on div "Total money received from the selected 11 transaction(s) CAD 577.9 Total deduct…" at bounding box center [429, 117] width 209 height 189
click at [504, 224] on span "Submit" at bounding box center [510, 225] width 18 height 6
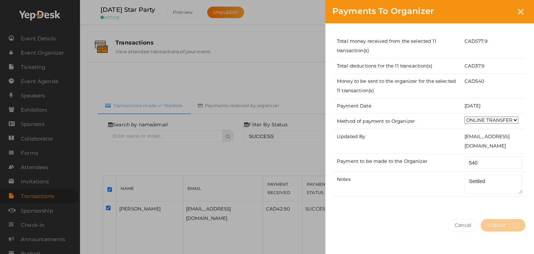
select select "? string:SUCCESS ?"
select select "? string:ALL ?"
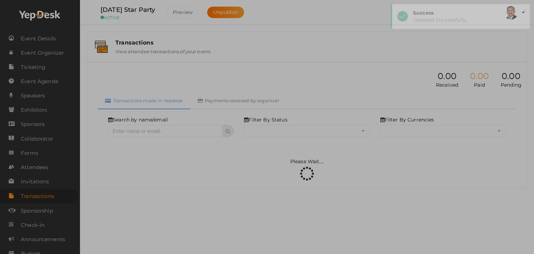
select select "SUCCESS"
select select "ALL"
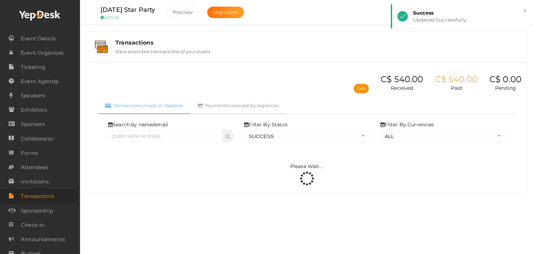
click at [225, 106] on link "Payments received by organizer" at bounding box center [239, 105] width 96 height 17
